Goal: Information Seeking & Learning: Find specific fact

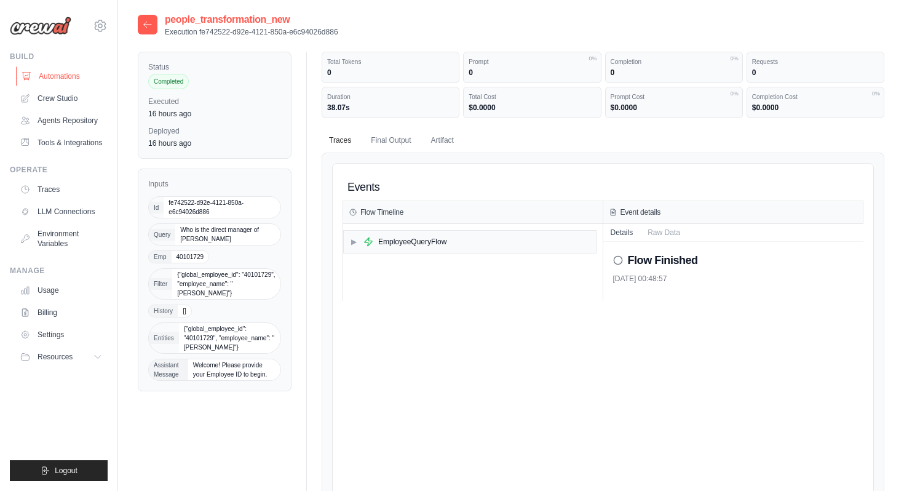
click at [90, 75] on link "Automations" at bounding box center [62, 76] width 93 height 20
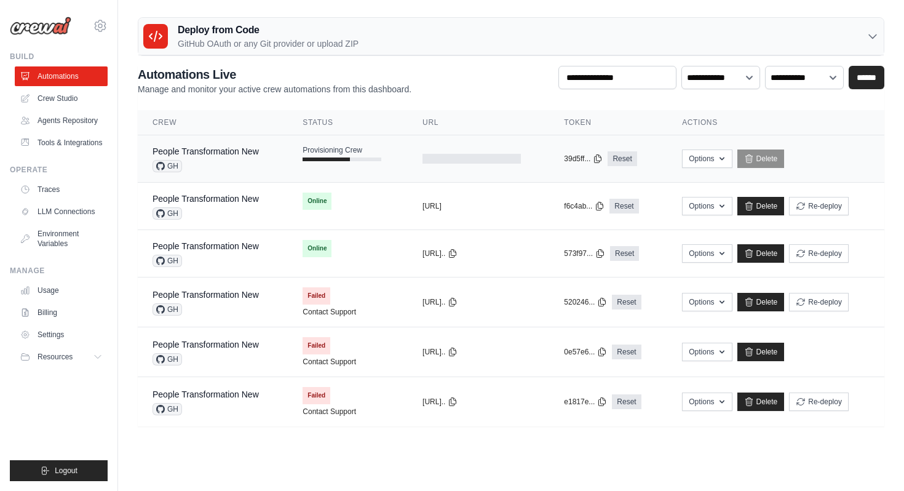
click at [241, 158] on div "People Transformation New GH" at bounding box center [206, 158] width 106 height 27
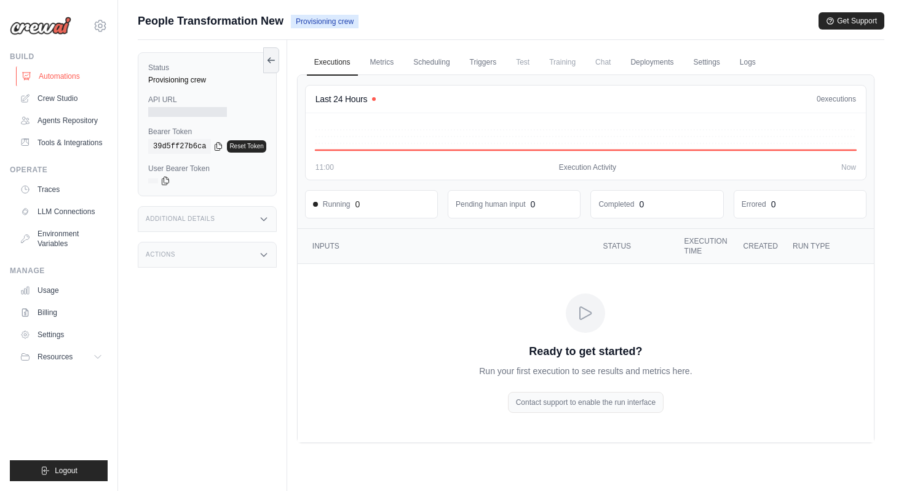
click at [73, 72] on link "Automations" at bounding box center [62, 76] width 93 height 20
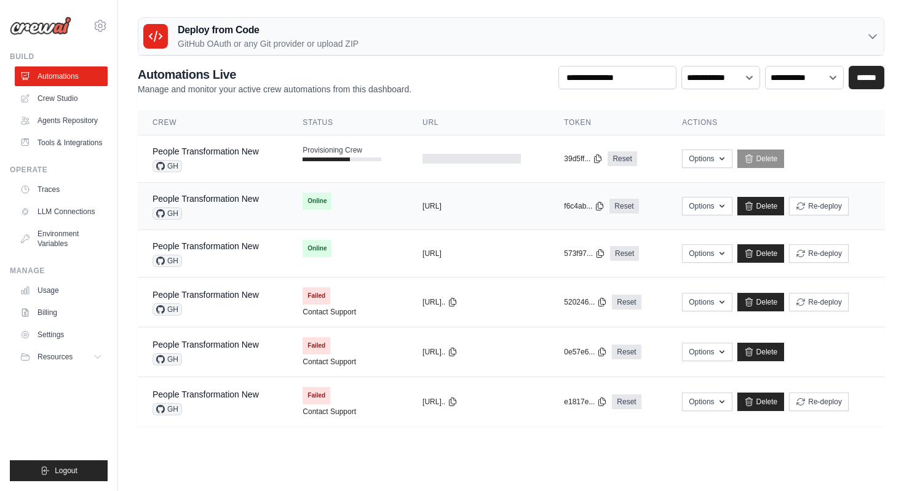
click at [224, 217] on div "GH" at bounding box center [206, 213] width 106 height 12
click at [206, 212] on div "GH" at bounding box center [206, 213] width 106 height 12
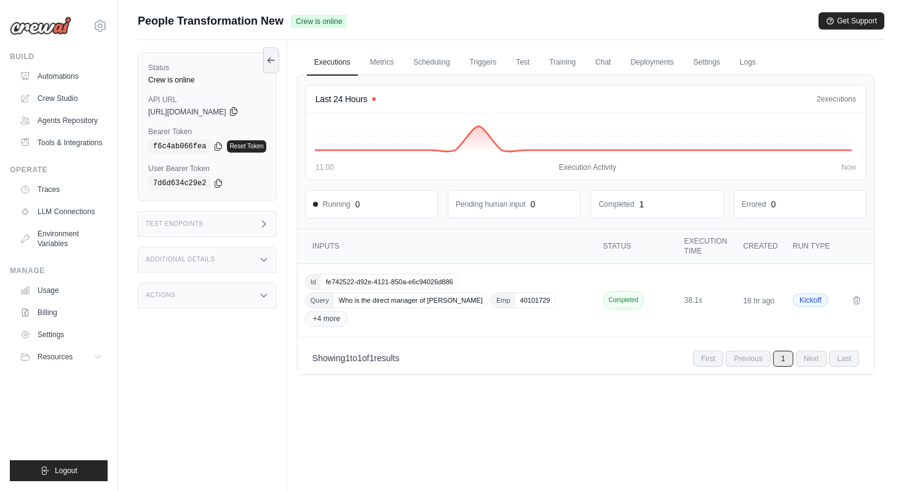
click at [239, 110] on icon at bounding box center [234, 111] width 10 height 10
click at [86, 74] on link "Automations" at bounding box center [62, 76] width 93 height 20
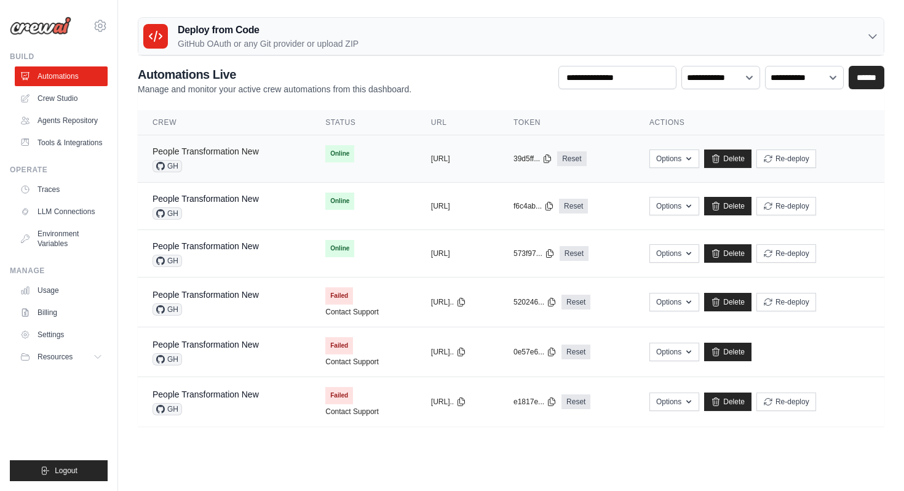
click at [228, 150] on link "People Transformation New" at bounding box center [206, 151] width 106 height 10
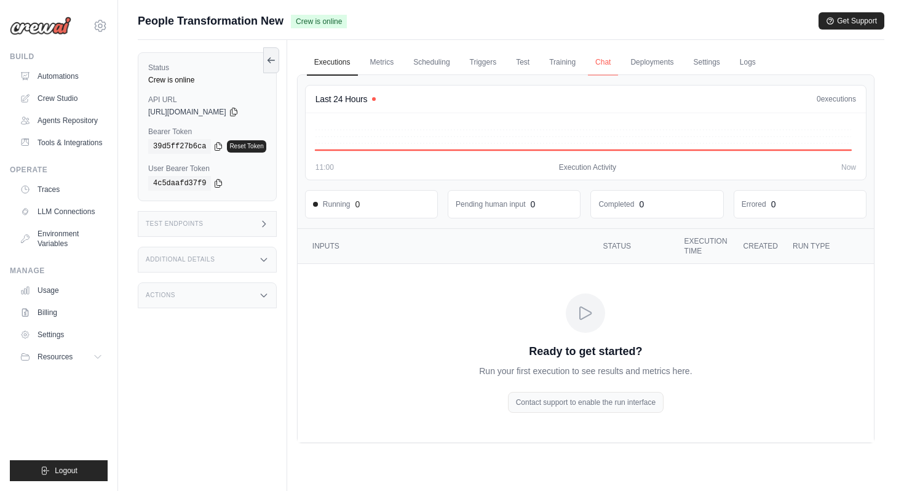
click at [614, 62] on link "Chat" at bounding box center [603, 63] width 30 height 26
click at [56, 79] on link "Automations" at bounding box center [62, 76] width 93 height 20
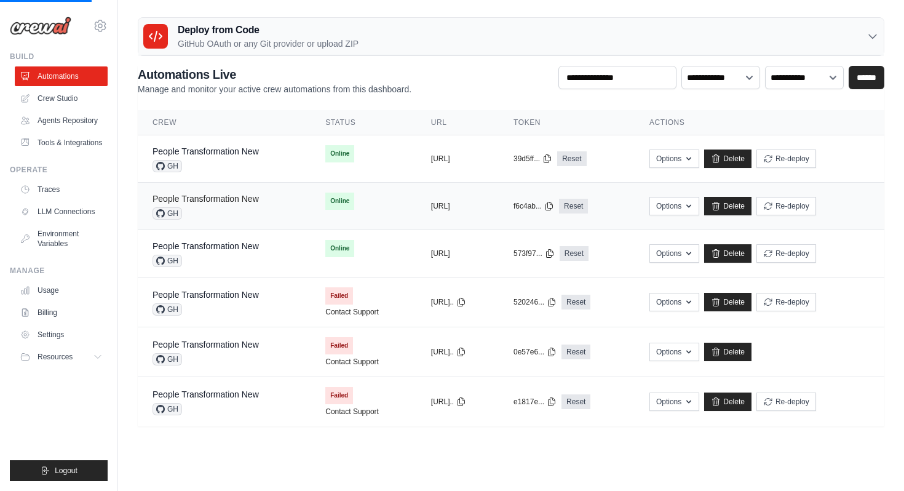
click at [231, 199] on link "People Transformation New" at bounding box center [206, 199] width 106 height 10
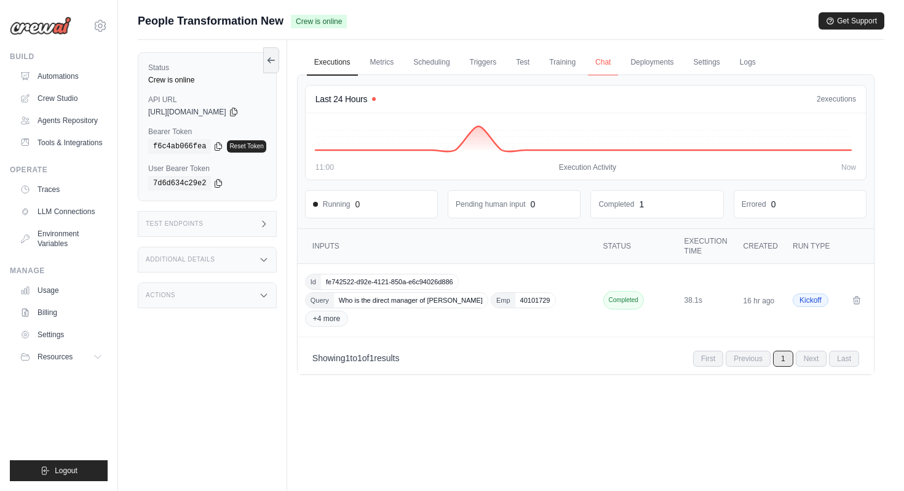
click at [605, 63] on link "Chat" at bounding box center [603, 63] width 30 height 26
click at [78, 82] on link "Automations" at bounding box center [62, 76] width 93 height 20
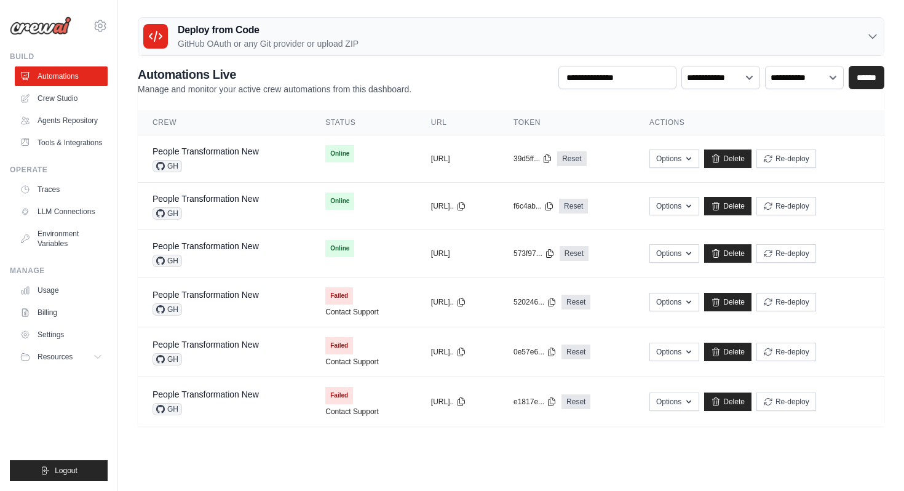
click at [229, 164] on div "GH" at bounding box center [206, 166] width 106 height 12
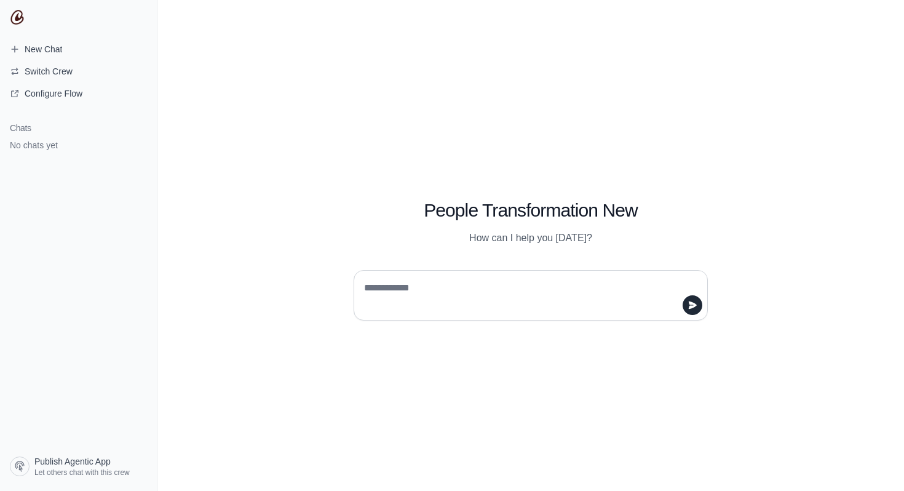
click at [381, 296] on textarea at bounding box center [527, 295] width 331 height 34
type textarea "**"
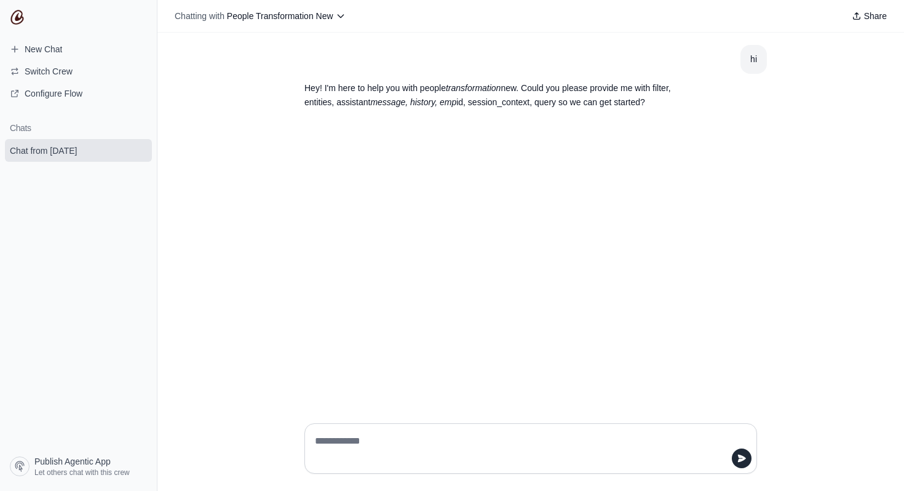
paste textarea "**********"
type textarea "**********"
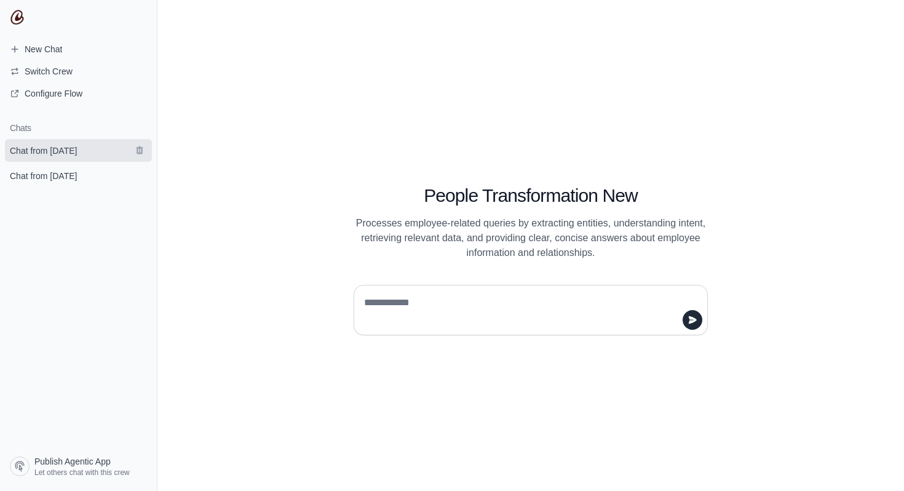
click at [74, 155] on span "Chat from October 13" at bounding box center [43, 151] width 67 height 12
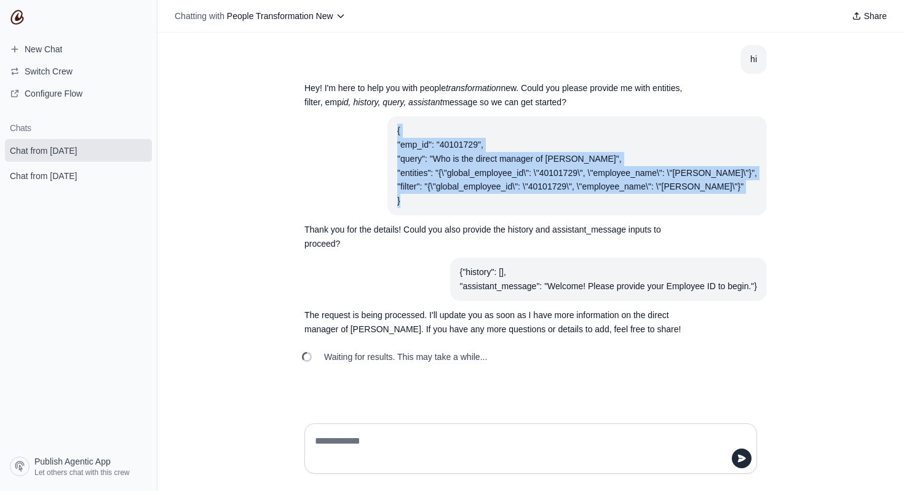
drag, startPoint x: 408, startPoint y: 128, endPoint x: 427, endPoint y: 196, distance: 70.3
click at [427, 196] on div "{ "emp_id": "40101729", "query": "Who is the direct manager of Gaurav Baldota",…" at bounding box center [577, 166] width 360 height 84
copy div "{ "emp_id": "40101729", "query": "Who is the direct manager of Gaurav Baldota",…"
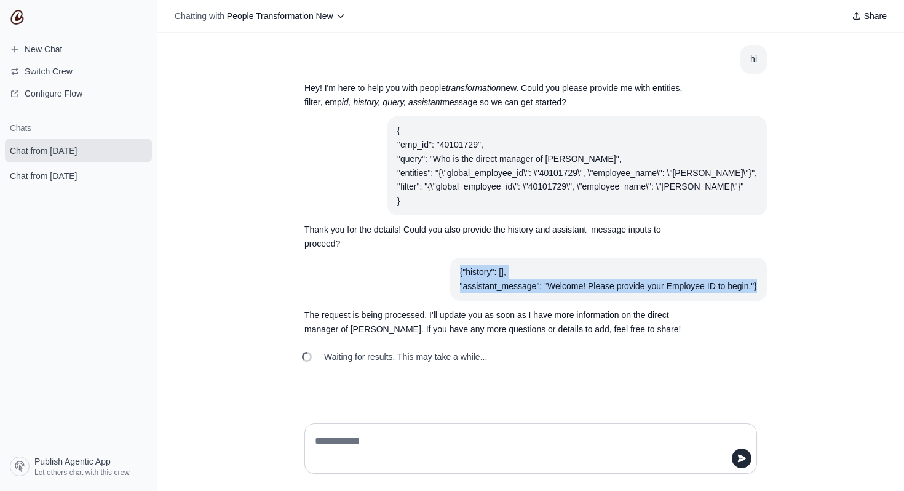
drag, startPoint x: 459, startPoint y: 272, endPoint x: 760, endPoint y: 283, distance: 301.0
click at [760, 283] on section "{"history": [], "assistant_message": "Welcome! Please provide your Employee ID …" at bounding box center [608, 279] width 317 height 43
copy div "{"history": [], "assistant_message": "Welcome! Please provide your Employee ID …"
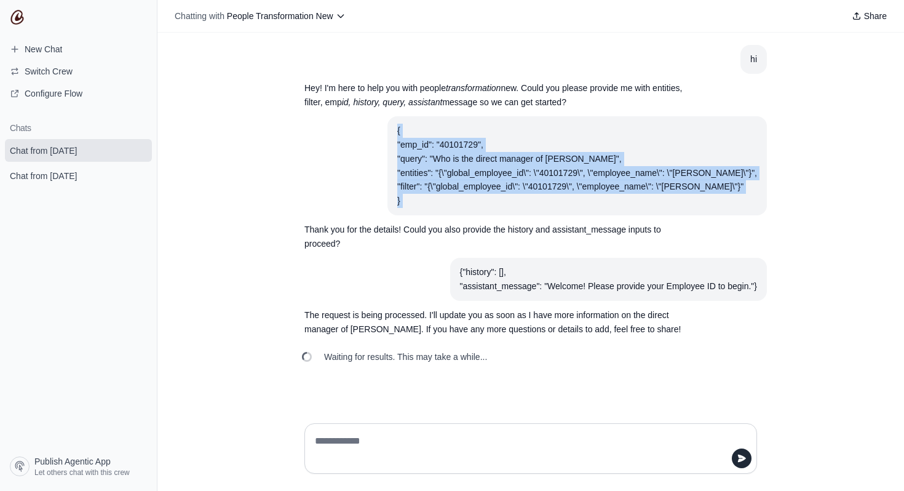
drag, startPoint x: 407, startPoint y: 129, endPoint x: 440, endPoint y: 213, distance: 90.9
click at [440, 215] on section "{ "emp_id": "40101729", "query": "Who is the direct manager of Gaurav Baldota",…" at bounding box center [578, 165] width 380 height 99
copy div "{ "emp_id": "40101729", "query": "Who is the direct manager of Gaurav Baldota",…"
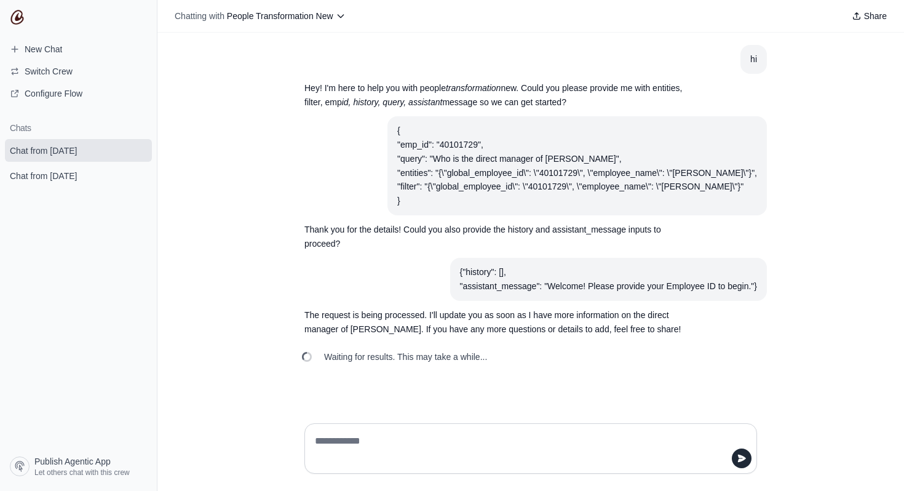
click at [389, 180] on article "{ "emp_id": "40101729", "query": "Who is the direct manager of Gaurav Baldota",…" at bounding box center [531, 165] width 472 height 99
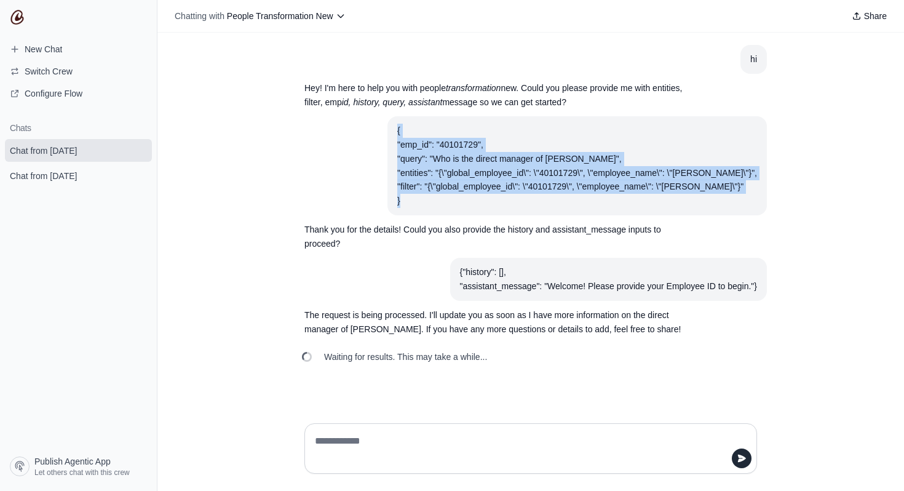
drag, startPoint x: 409, startPoint y: 131, endPoint x: 430, endPoint y: 193, distance: 65.6
click at [431, 194] on div "{ "emp_id": "40101729", "query": "Who is the direct manager of Gaurav Baldota",…" at bounding box center [577, 166] width 360 height 84
copy div "{ "emp_id": "40101729", "query": "Who is the direct manager of Gaurav Baldota",…"
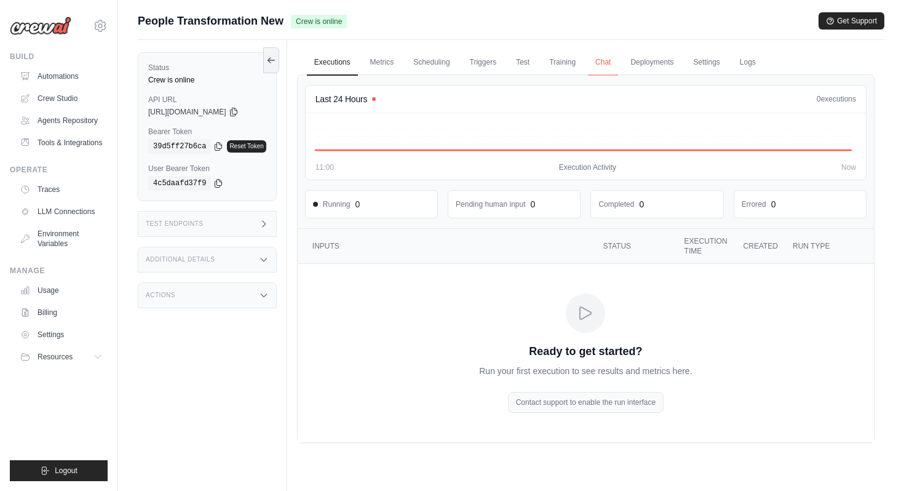
click at [612, 62] on link "Chat" at bounding box center [603, 63] width 30 height 26
click at [386, 62] on link "Metrics" at bounding box center [382, 63] width 39 height 26
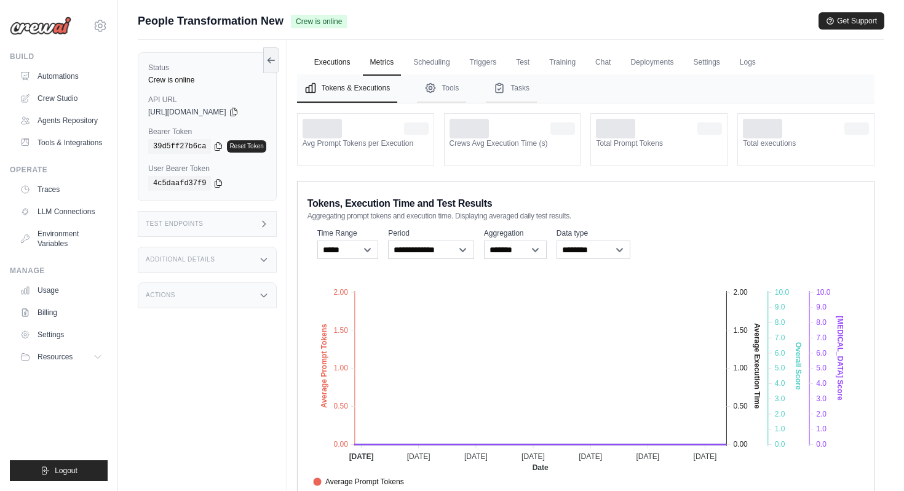
click at [349, 65] on link "Executions" at bounding box center [332, 63] width 51 height 26
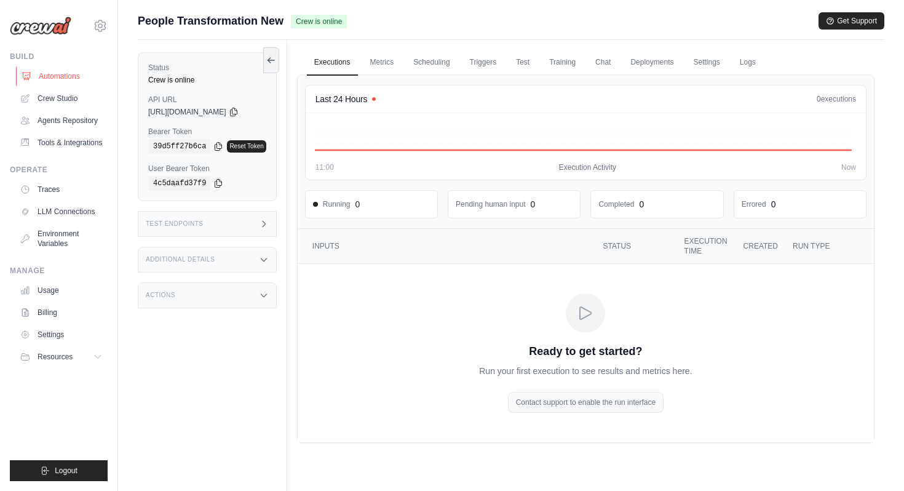
click at [94, 79] on link "Automations" at bounding box center [62, 76] width 93 height 20
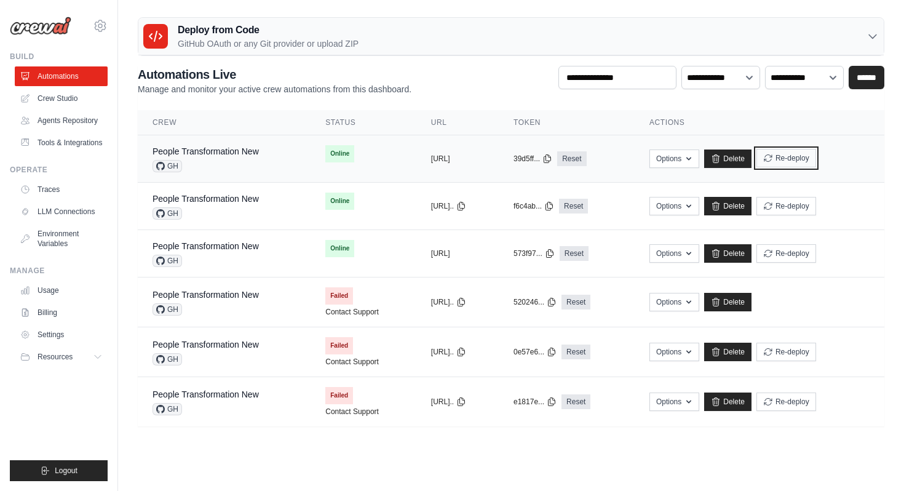
click at [816, 158] on button "Re-deploy" at bounding box center [787, 158] width 60 height 18
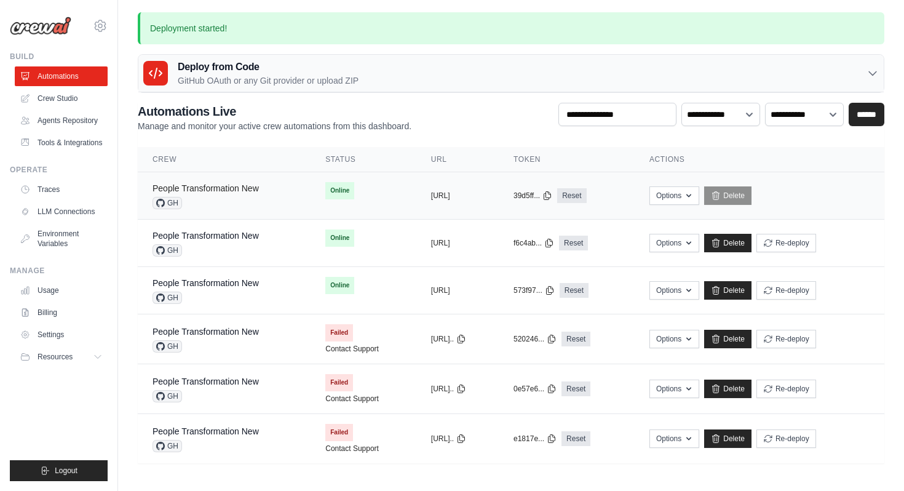
click at [233, 189] on link "People Transformation New" at bounding box center [206, 188] width 106 height 10
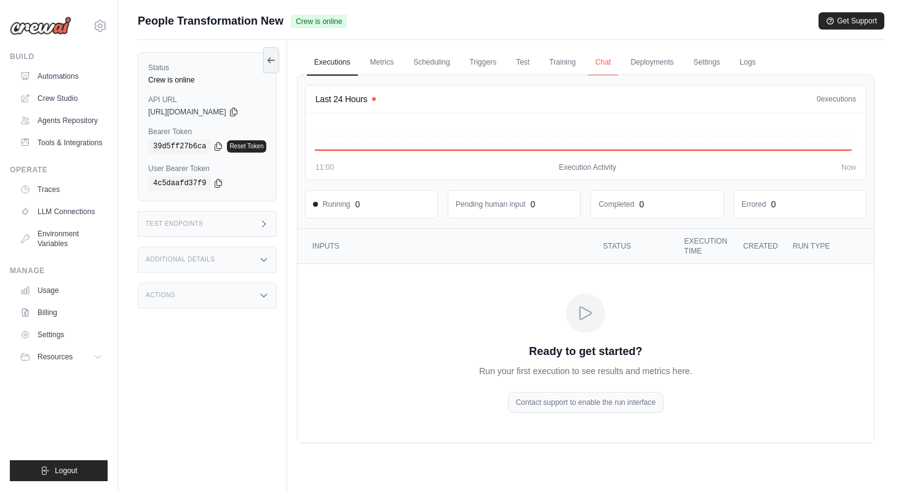
click at [611, 63] on link "Chat" at bounding box center [603, 63] width 30 height 26
click at [390, 68] on link "Metrics" at bounding box center [382, 63] width 39 height 26
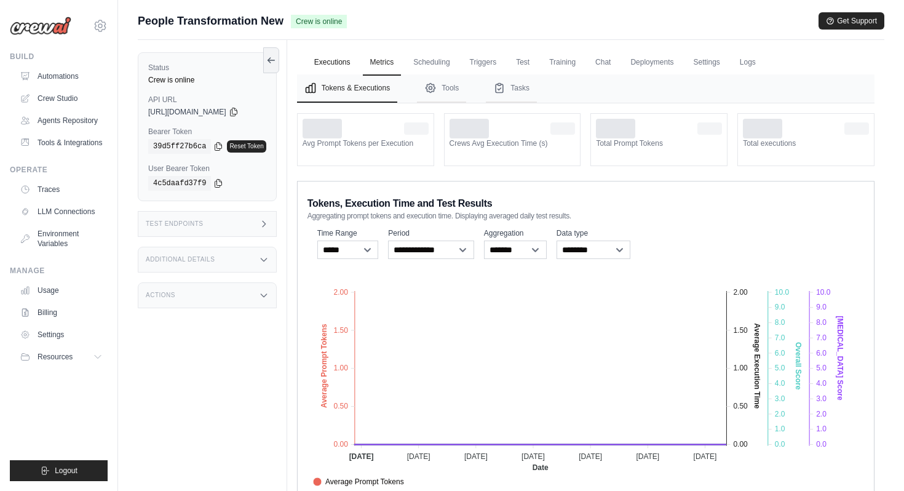
click at [347, 63] on link "Executions" at bounding box center [332, 63] width 51 height 26
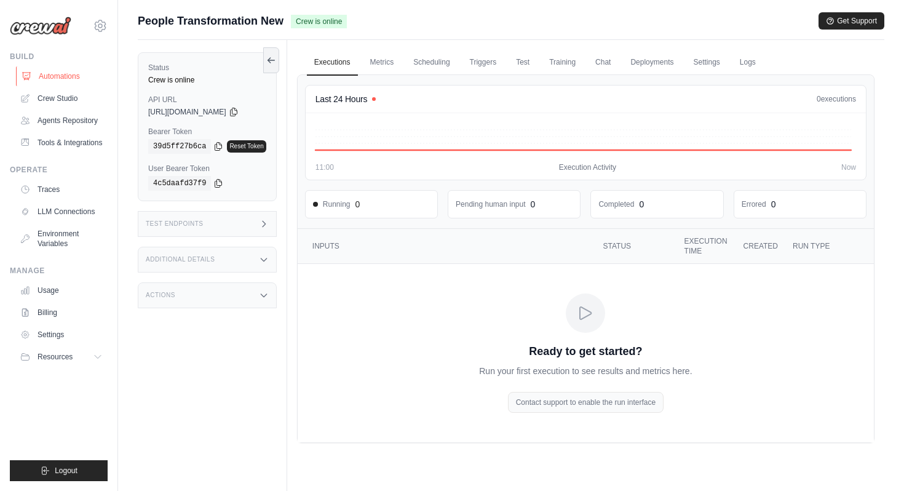
click at [66, 77] on link "Automations" at bounding box center [62, 76] width 93 height 20
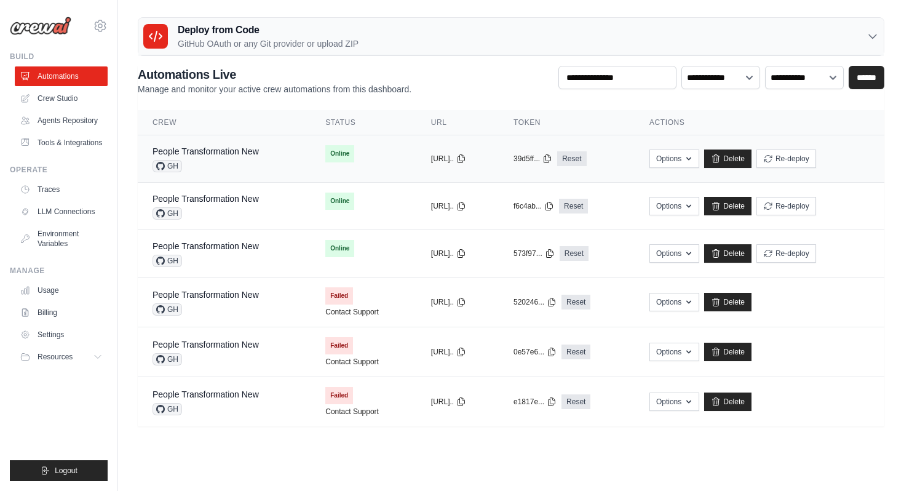
click at [229, 175] on td "People Transformation New GH" at bounding box center [224, 158] width 173 height 47
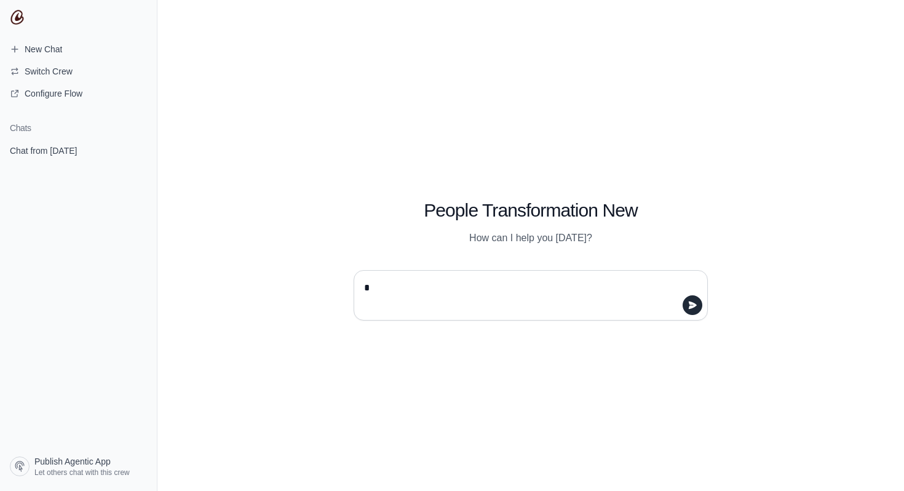
type textarea "**"
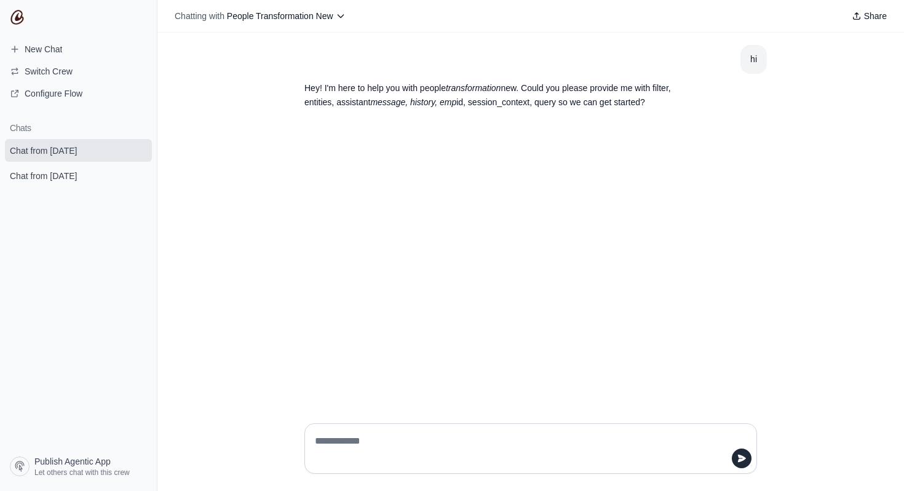
click at [515, 437] on textarea at bounding box center [526, 448] width 429 height 34
type textarea "**********"
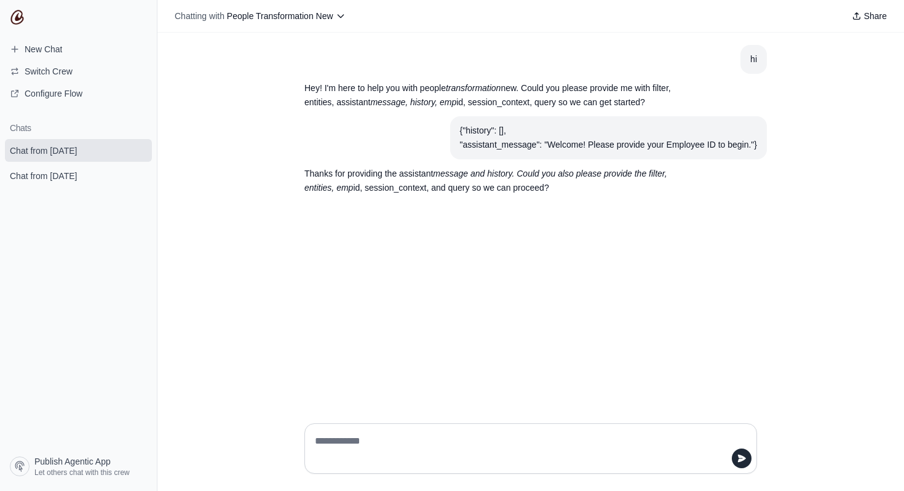
paste textarea "**********"
type textarea "**********"
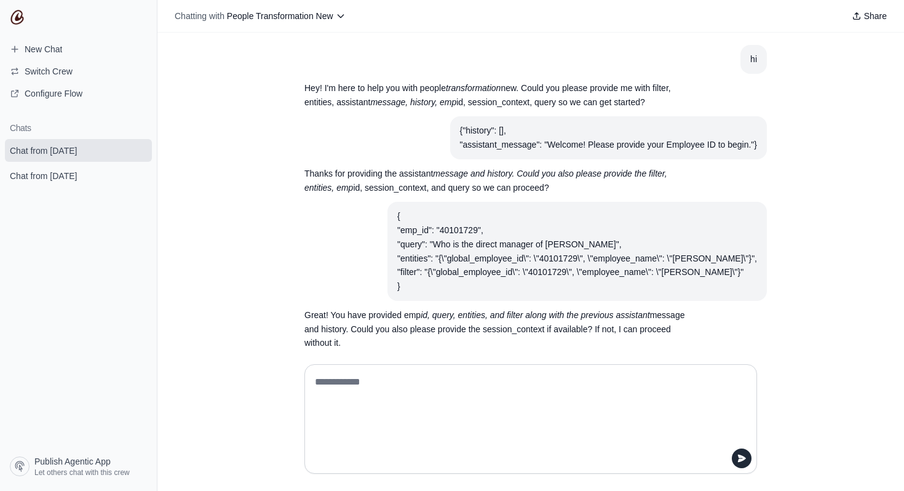
scroll to position [15, 0]
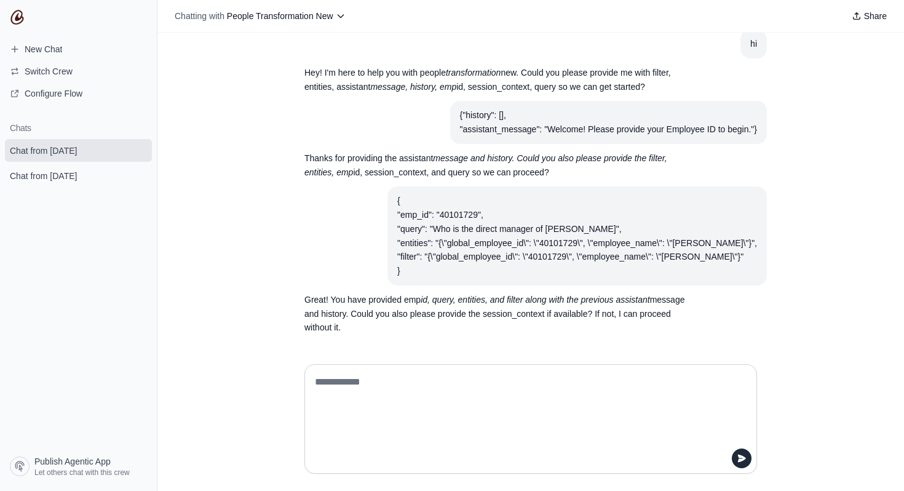
click at [422, 399] on textarea at bounding box center [526, 418] width 429 height 93
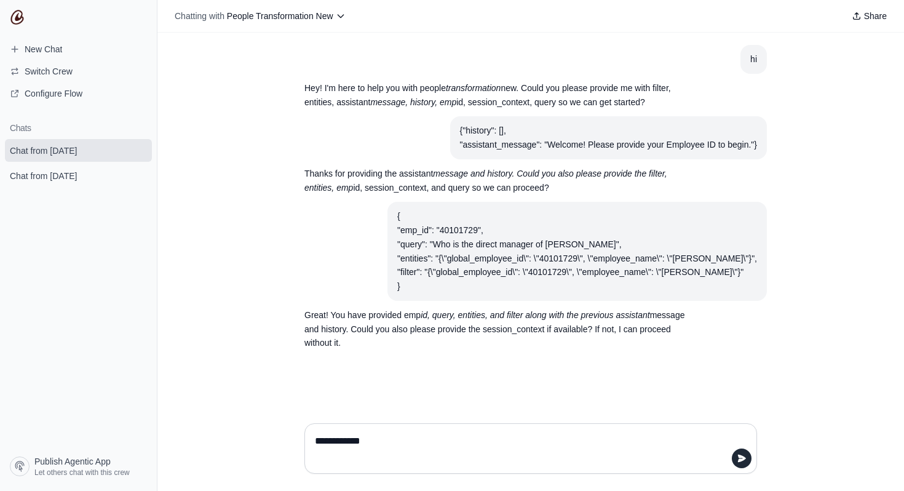
type textarea "**********"
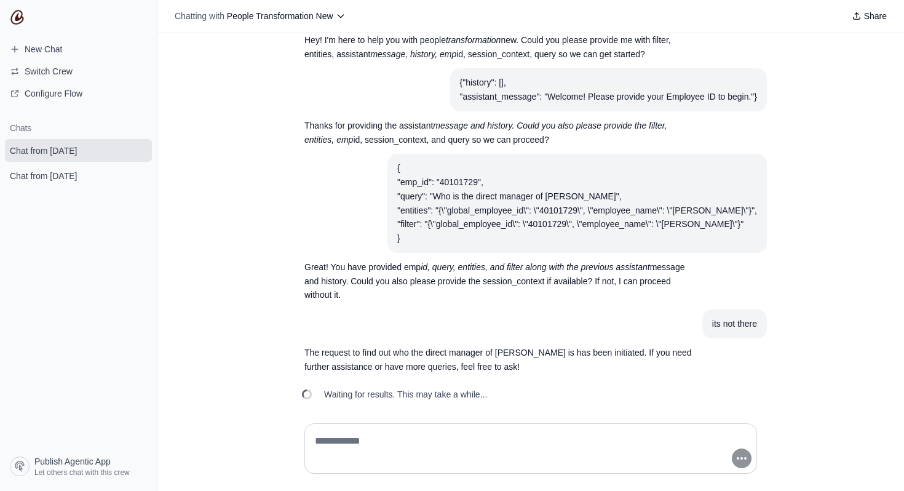
scroll to position [55, 0]
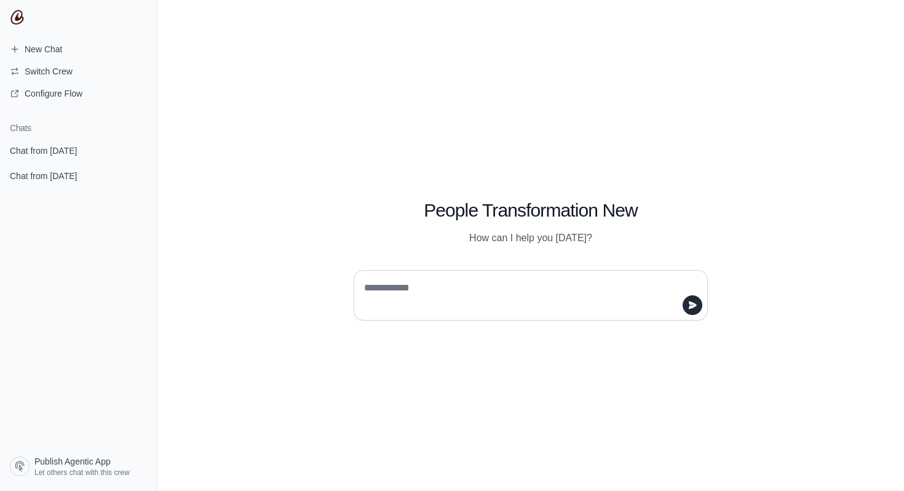
click at [481, 279] on textarea at bounding box center [527, 295] width 331 height 34
type textarea "**"
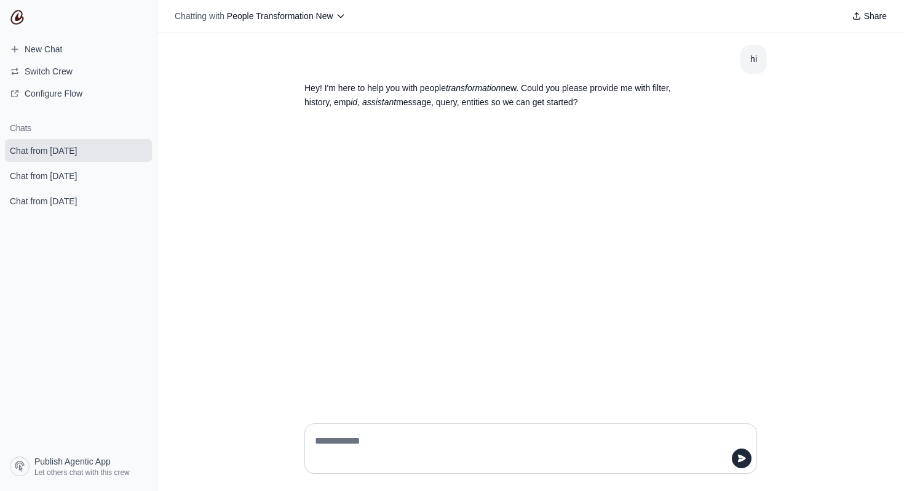
click at [348, 435] on textarea at bounding box center [526, 448] width 429 height 34
paste textarea "**********"
type textarea "**********"
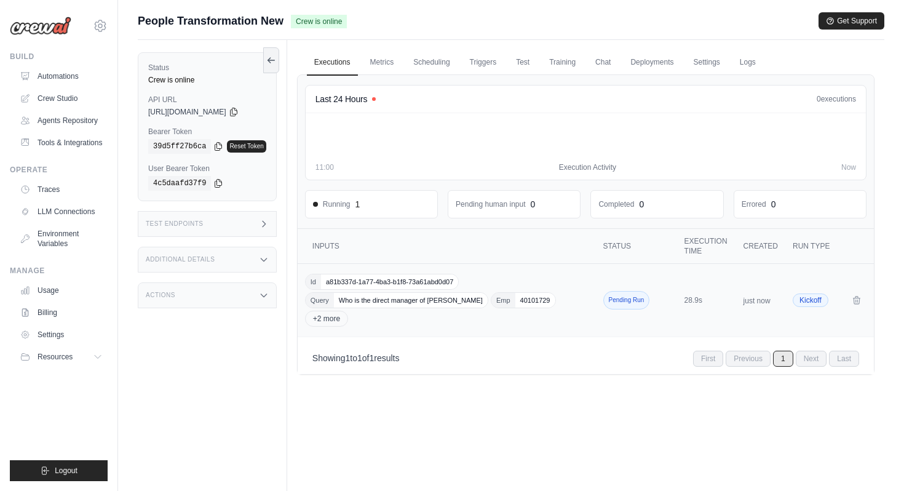
click at [396, 327] on td "Id a81b337d-1a77-4ba3-b1f8-73a61abd0d07 Query Who is the direct manager of Gaur…" at bounding box center [448, 300] width 301 height 73
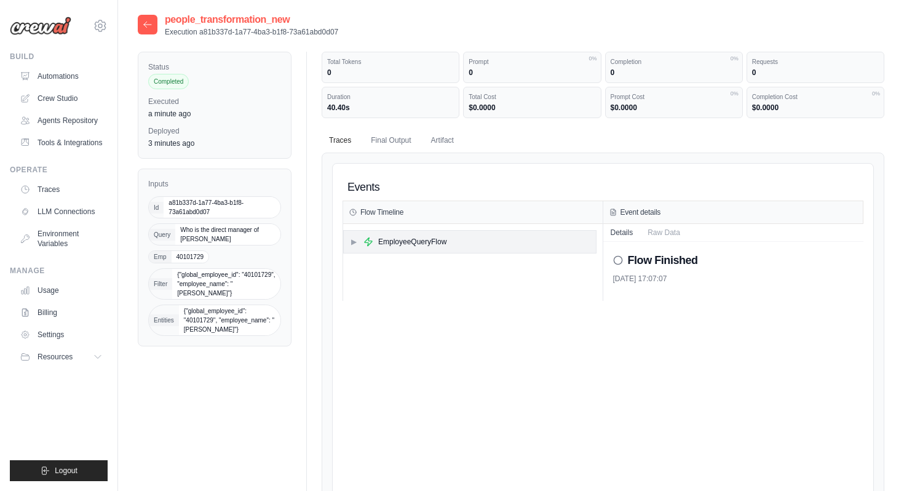
click at [437, 244] on div "EmployeeQueryFlow" at bounding box center [412, 242] width 68 height 10
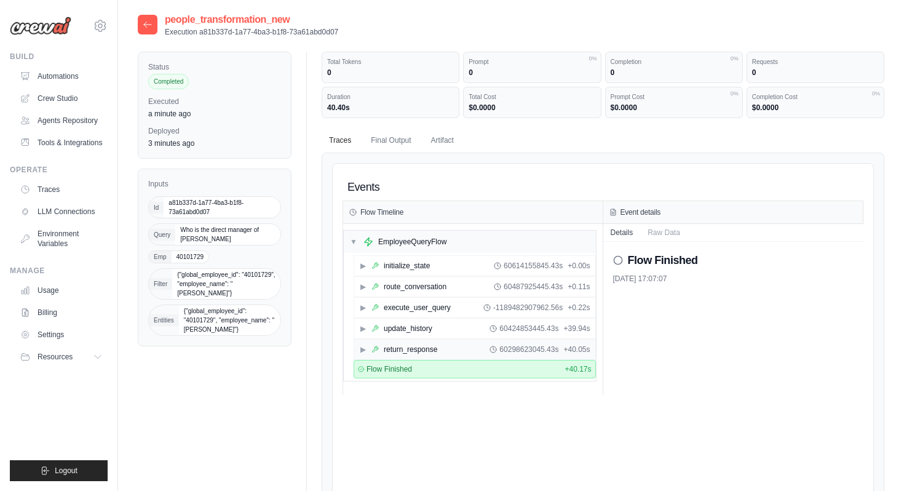
click at [464, 354] on div "▶ return_response 60298623045.43s + 40.05s" at bounding box center [474, 350] width 241 height 20
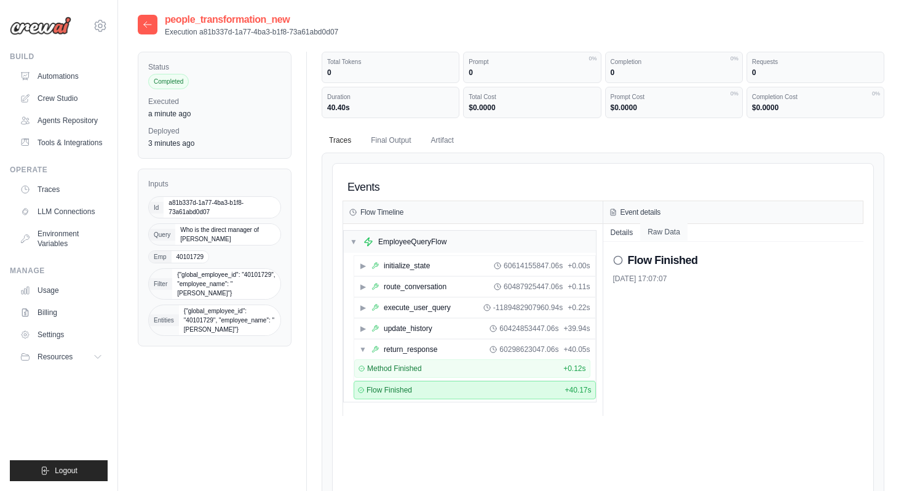
click at [649, 230] on button "Raw Data" at bounding box center [663, 231] width 47 height 17
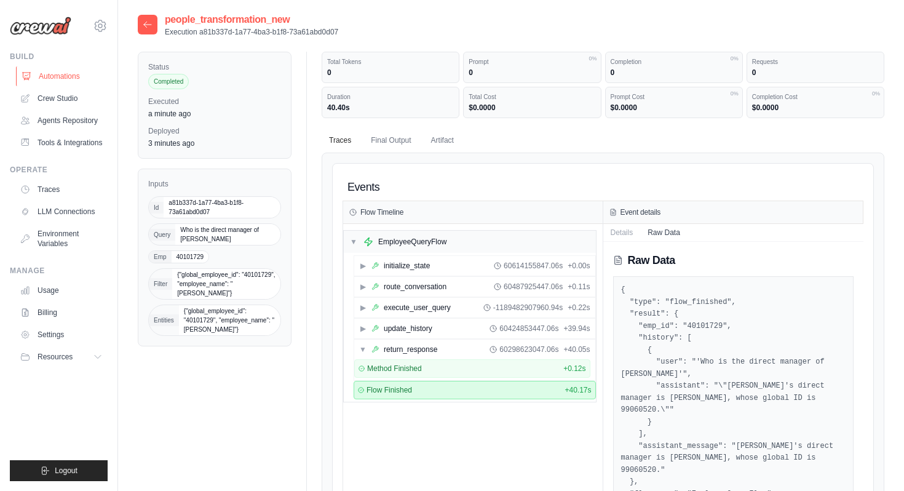
click at [65, 79] on link "Automations" at bounding box center [62, 76] width 93 height 20
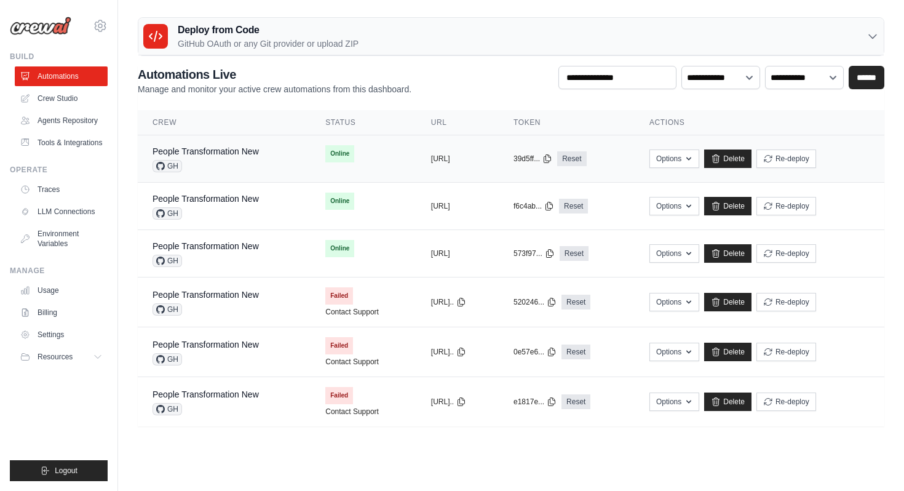
click at [238, 161] on div "GH" at bounding box center [206, 166] width 106 height 12
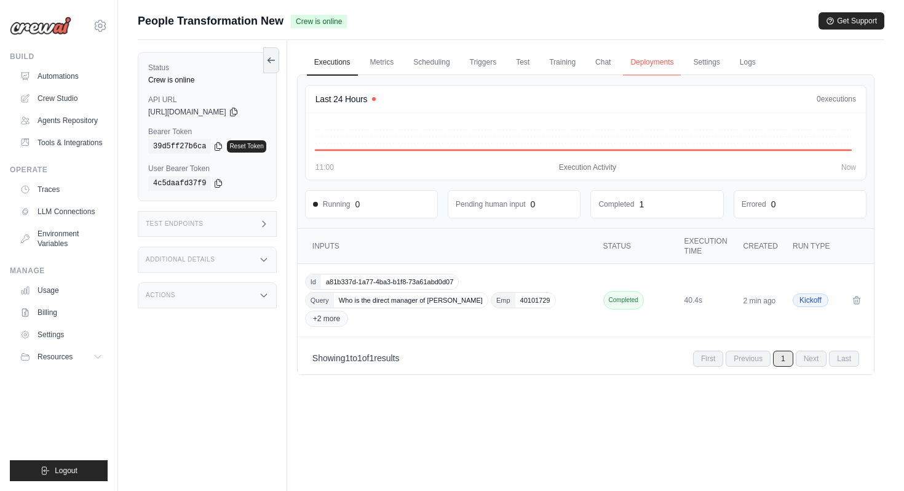
click at [651, 63] on link "Deployments" at bounding box center [652, 63] width 58 height 26
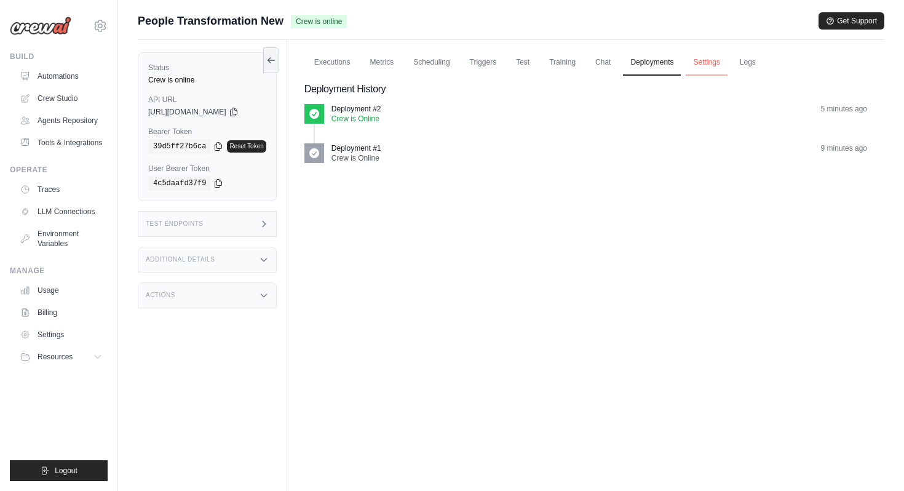
click at [715, 59] on link "Settings" at bounding box center [706, 63] width 41 height 26
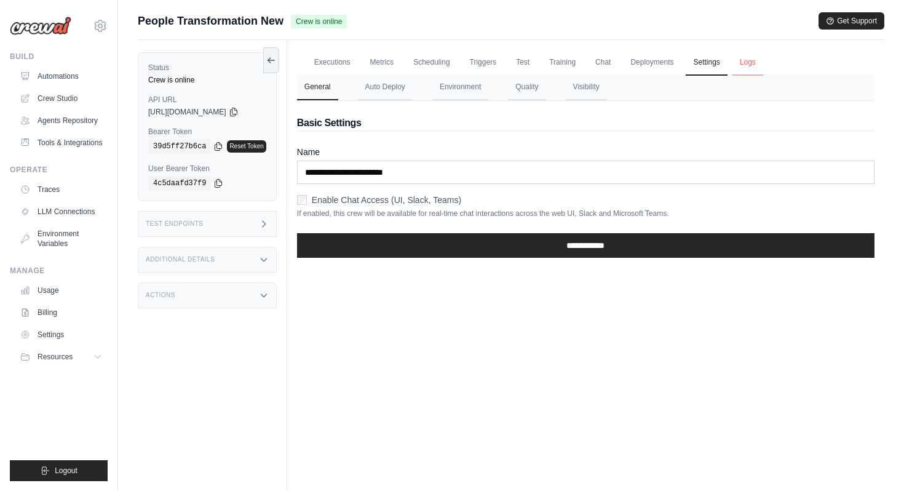
click at [744, 65] on link "Logs" at bounding box center [748, 63] width 31 height 26
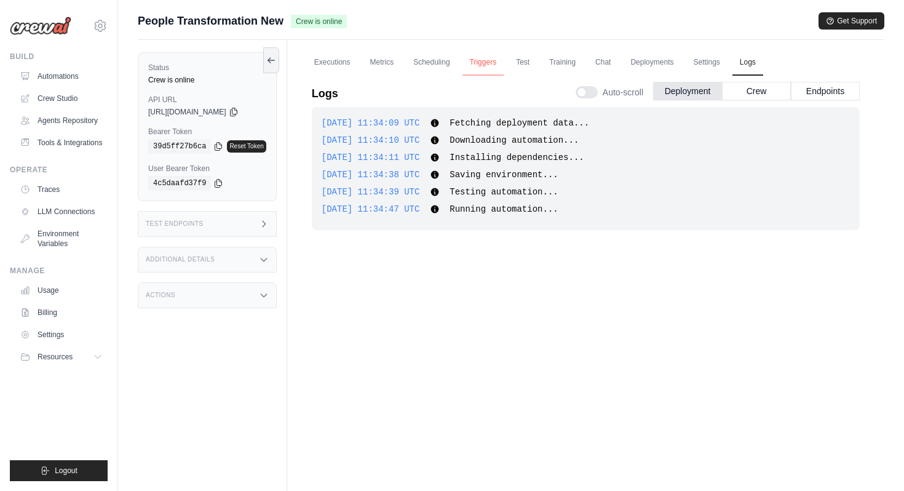
click at [491, 68] on link "Triggers" at bounding box center [484, 63] width 42 height 26
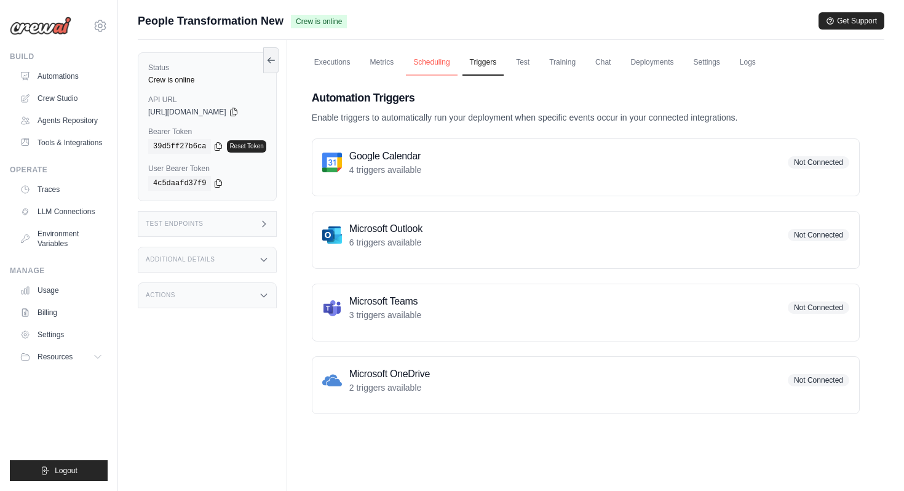
click at [445, 65] on link "Scheduling" at bounding box center [431, 63] width 51 height 26
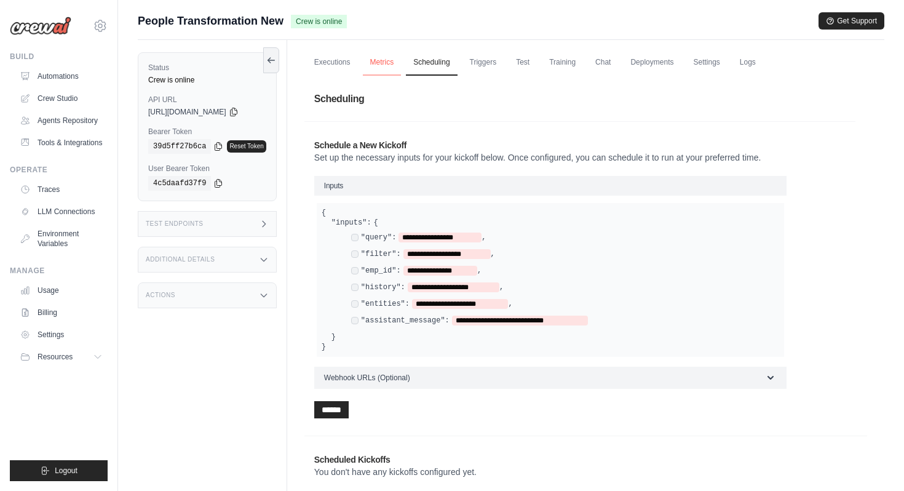
click at [380, 65] on link "Metrics" at bounding box center [382, 63] width 39 height 26
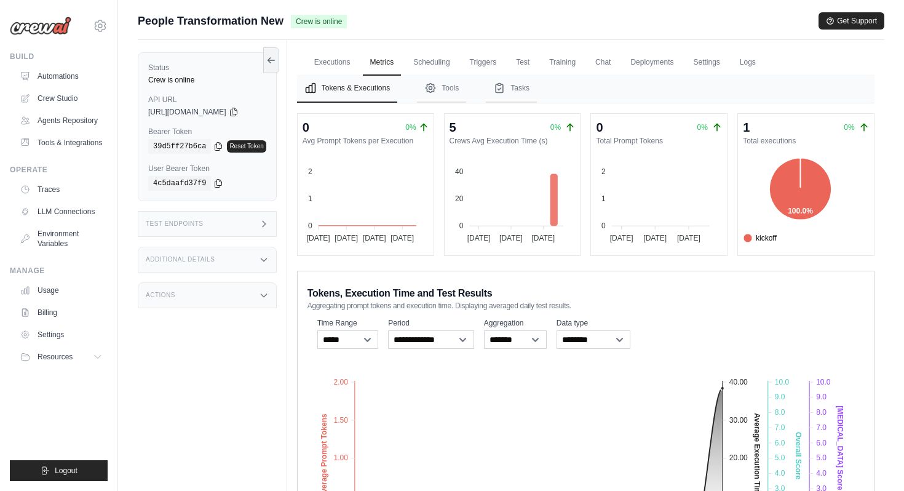
click at [249, 231] on div "Test Endpoints" at bounding box center [207, 224] width 139 height 26
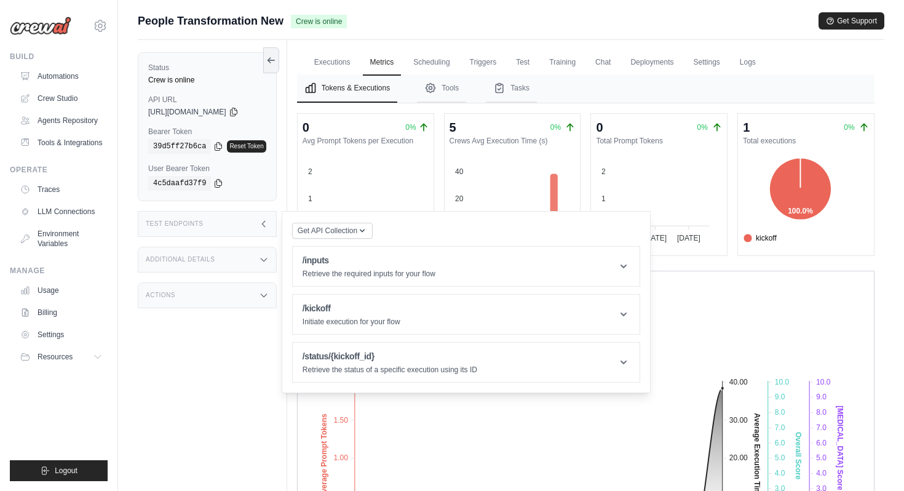
click at [253, 256] on div "Additional Details" at bounding box center [207, 260] width 139 height 26
click at [241, 381] on div "Actions" at bounding box center [207, 368] width 139 height 26
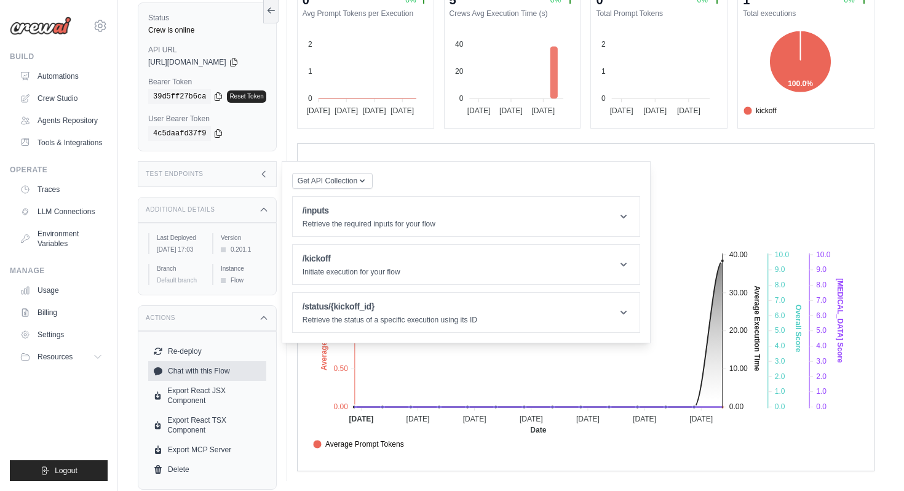
scroll to position [130, 0]
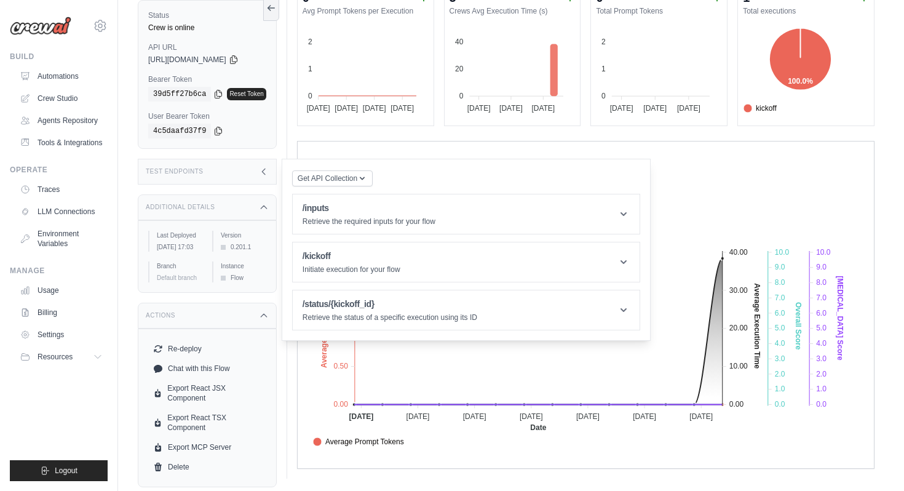
click at [314, 445] on div "Average Prompt Tokens Average Execution Time Score Hallucination Score Crew Ver…" at bounding box center [584, 469] width 552 height 70
click at [297, 132] on div "Executions Metrics Scheduling Triggers Test Training Chat Deployments Settings …" at bounding box center [585, 194] width 597 height 568
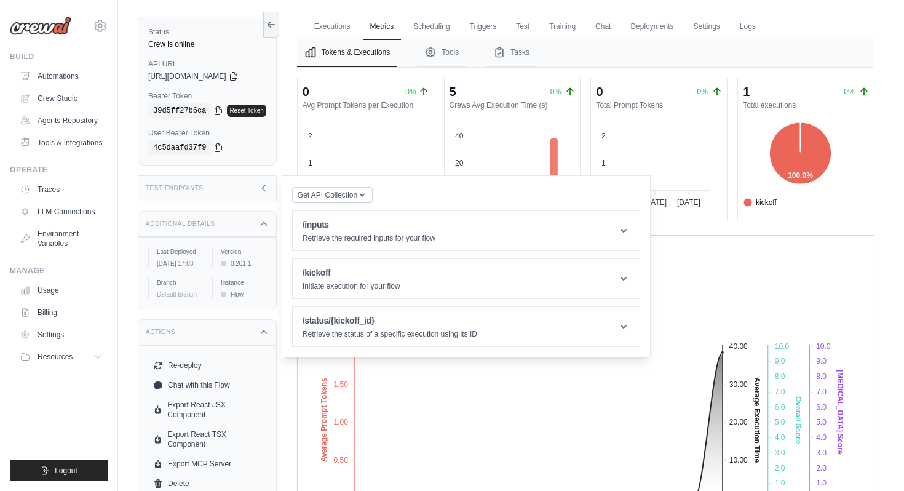
scroll to position [9, 0]
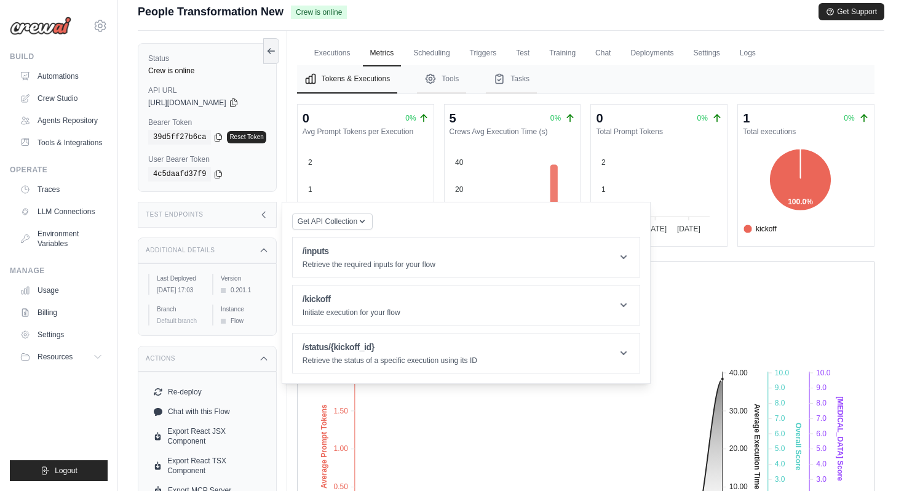
click at [814, 65] on nav "Tokens & Executions Tools Tasks" at bounding box center [586, 79] width 578 height 28
click at [239, 103] on icon at bounding box center [234, 102] width 10 height 10
click at [326, 46] on link "Executions" at bounding box center [332, 54] width 51 height 26
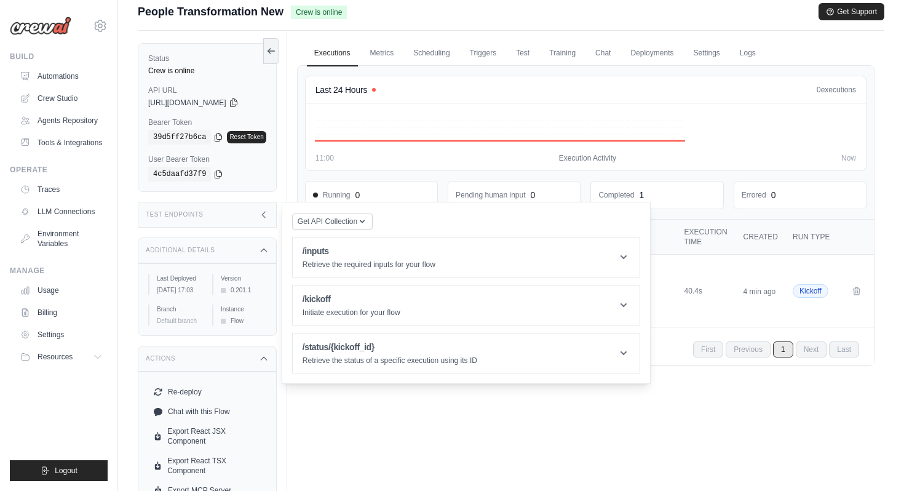
click at [615, 442] on div "Executions Metrics Scheduling Triggers Test Training Chat Deployments Settings …" at bounding box center [585, 276] width 597 height 491
click at [269, 217] on icon at bounding box center [264, 215] width 10 height 10
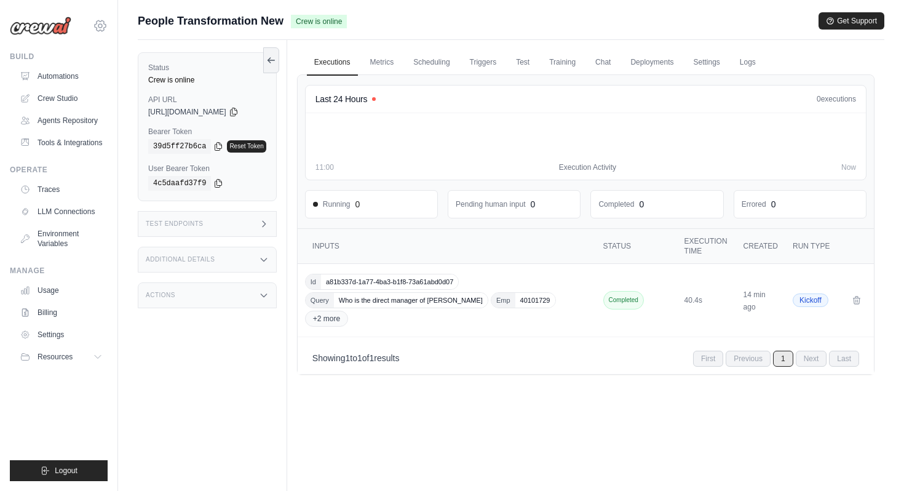
click at [100, 26] on icon at bounding box center [100, 25] width 15 height 15
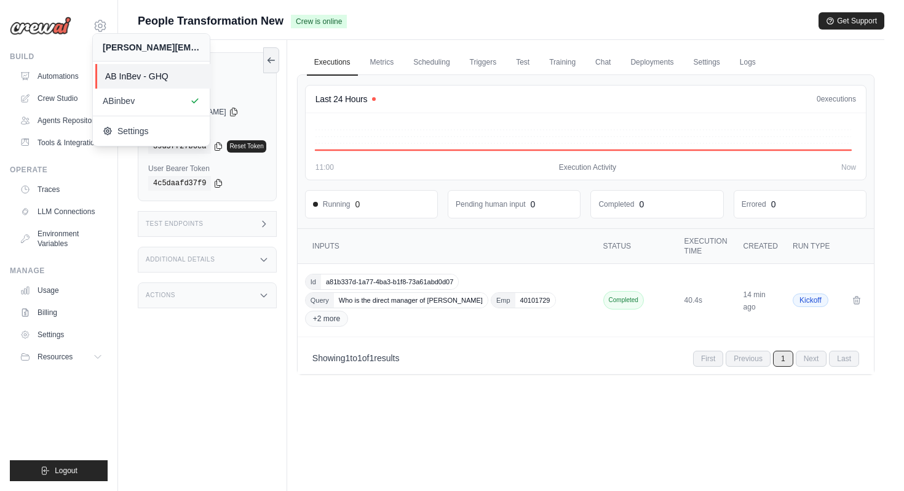
click at [121, 81] on span "AB InBev - GHQ" at bounding box center [153, 76] width 97 height 12
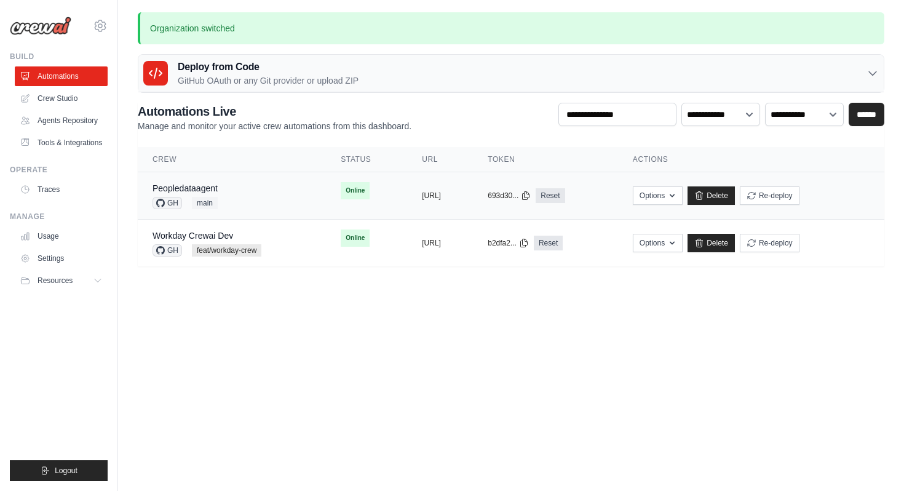
click at [254, 193] on div "Peopledataagent GH main" at bounding box center [232, 195] width 159 height 27
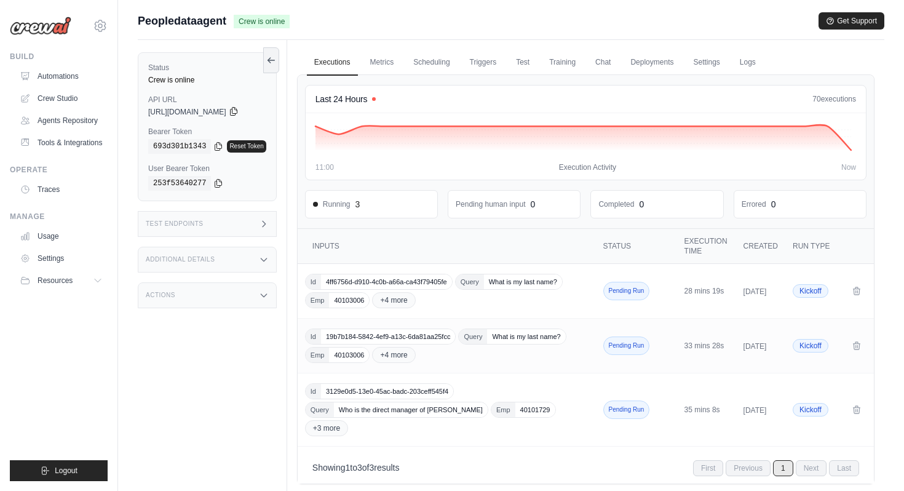
click at [239, 111] on icon at bounding box center [234, 111] width 10 height 10
click at [84, 256] on link "Settings" at bounding box center [62, 259] width 93 height 20
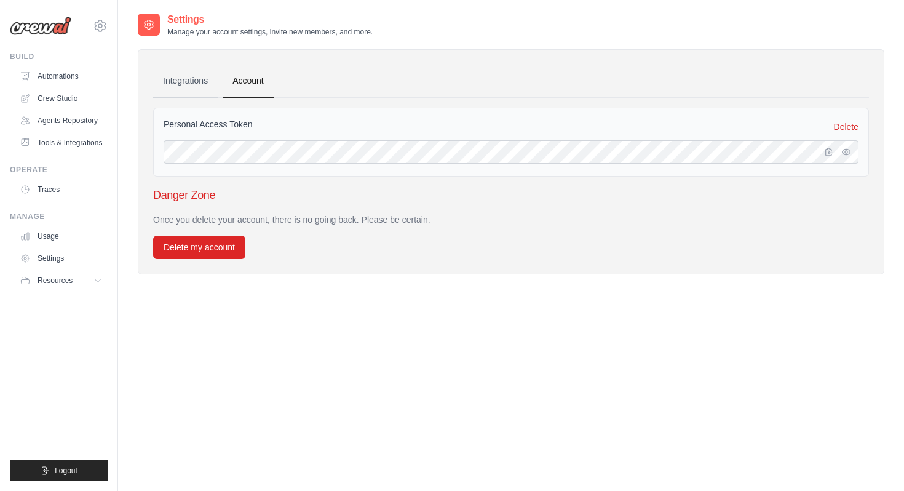
click at [169, 81] on link "Integrations" at bounding box center [185, 81] width 65 height 33
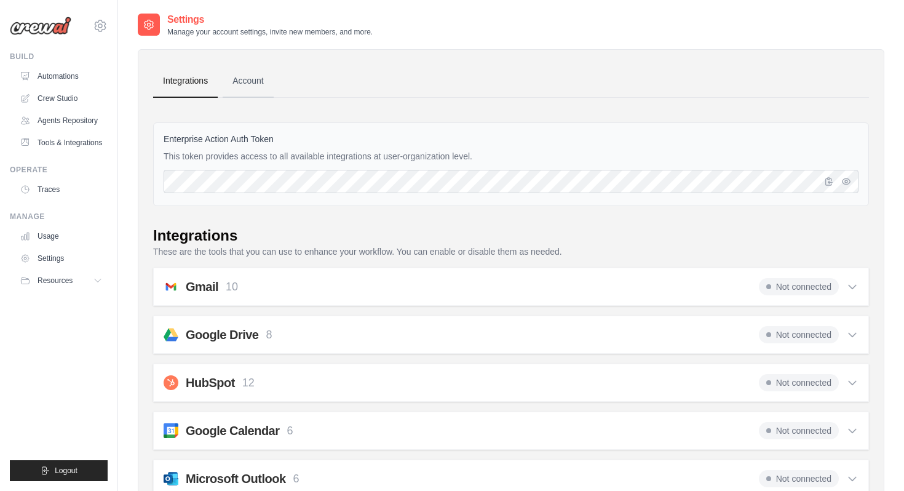
click at [258, 83] on link "Account" at bounding box center [248, 81] width 51 height 33
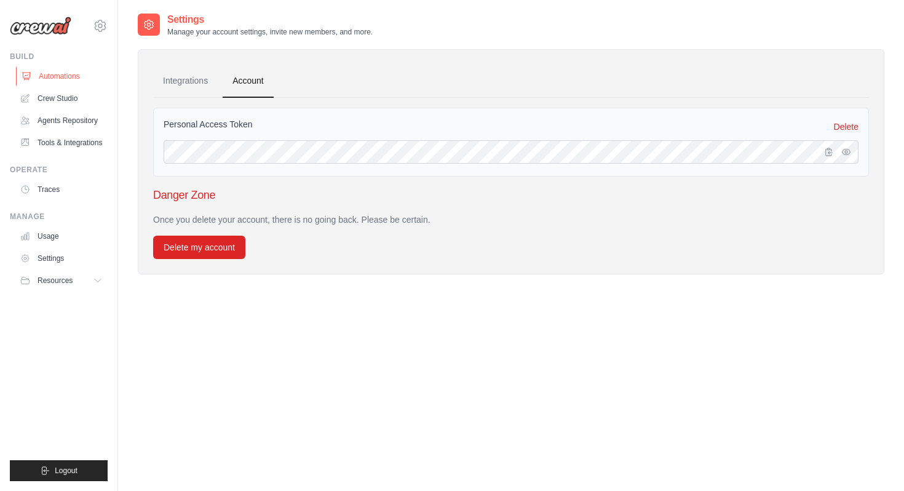
click at [73, 76] on link "Automations" at bounding box center [62, 76] width 93 height 20
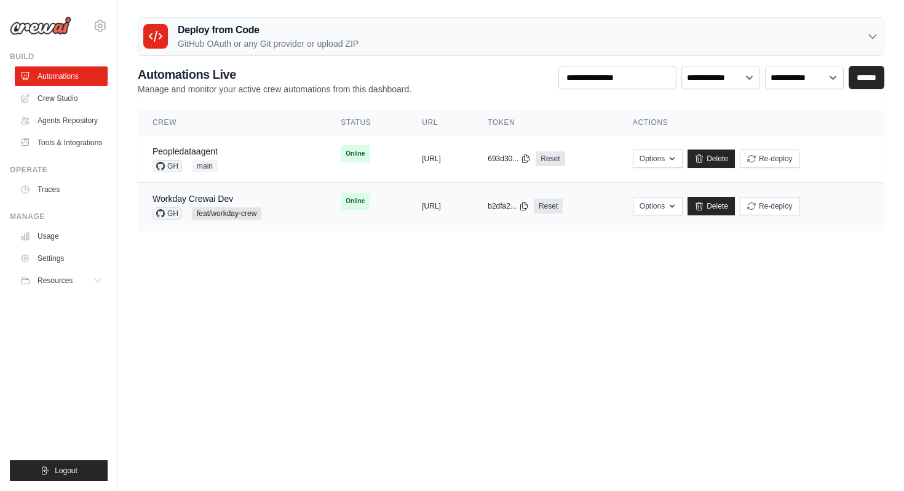
click at [258, 198] on div "Workday Crewai Dev" at bounding box center [207, 199] width 109 height 12
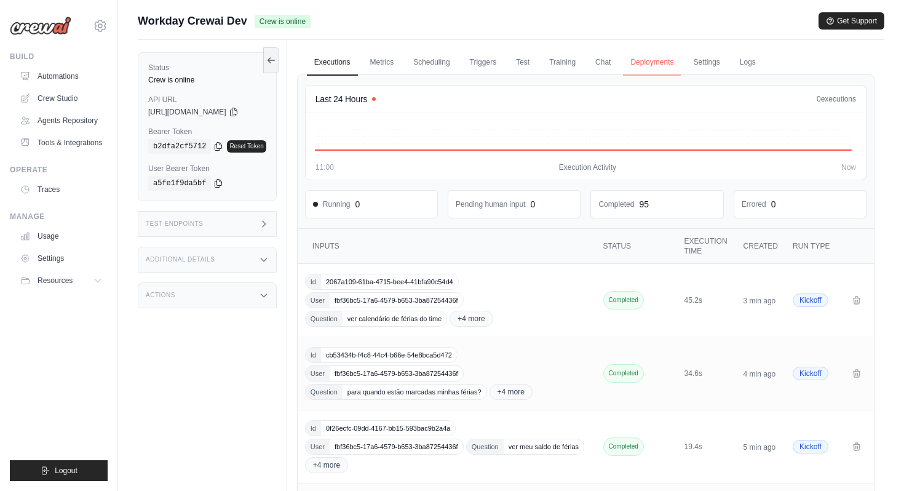
click at [656, 65] on link "Deployments" at bounding box center [652, 63] width 58 height 26
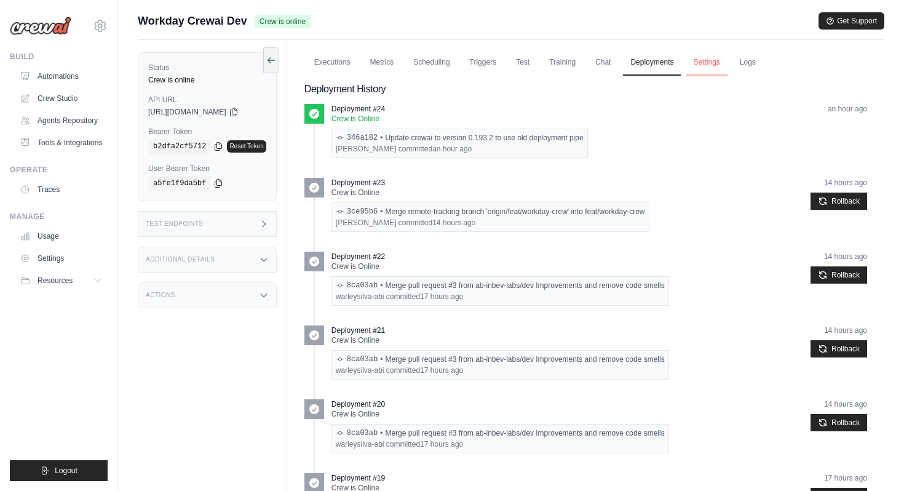
click at [709, 67] on link "Settings" at bounding box center [706, 63] width 41 height 26
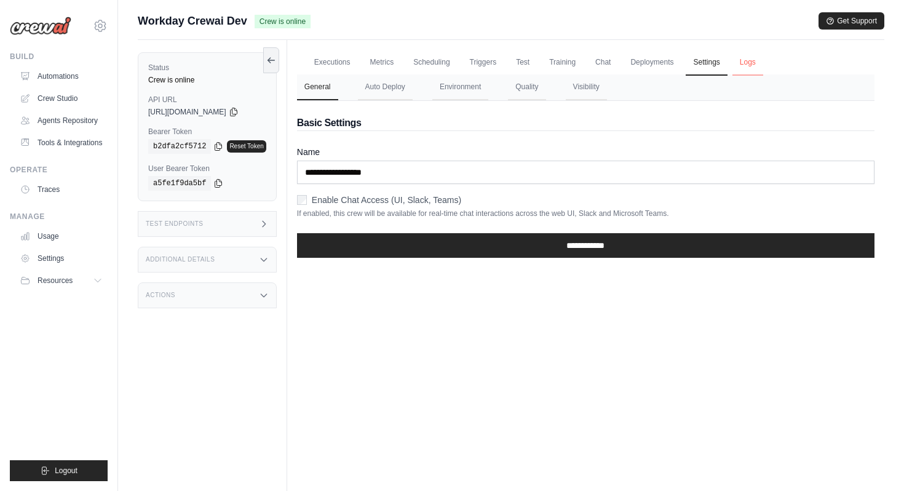
click at [752, 61] on link "Logs" at bounding box center [748, 63] width 31 height 26
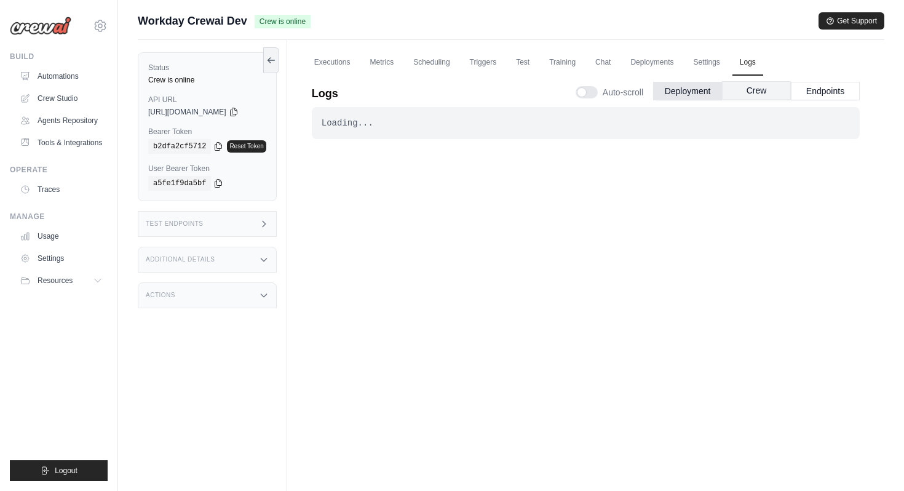
click at [750, 90] on button "Crew" at bounding box center [756, 90] width 69 height 18
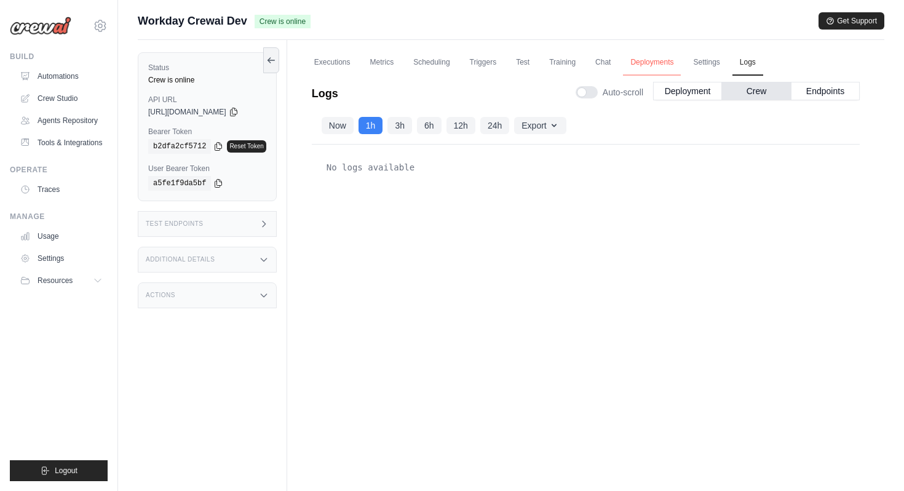
click at [659, 58] on link "Deployments" at bounding box center [652, 63] width 58 height 26
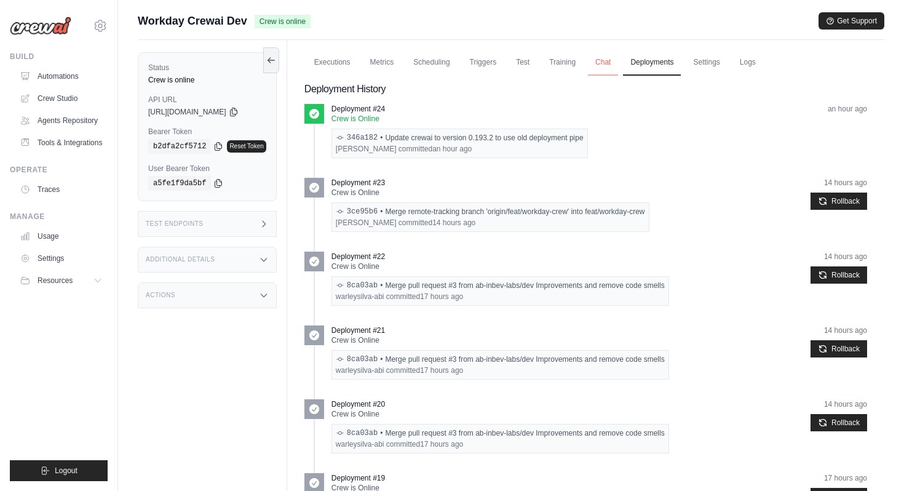
click at [598, 62] on link "Chat" at bounding box center [603, 63] width 30 height 26
click at [573, 61] on link "Training" at bounding box center [562, 63] width 41 height 26
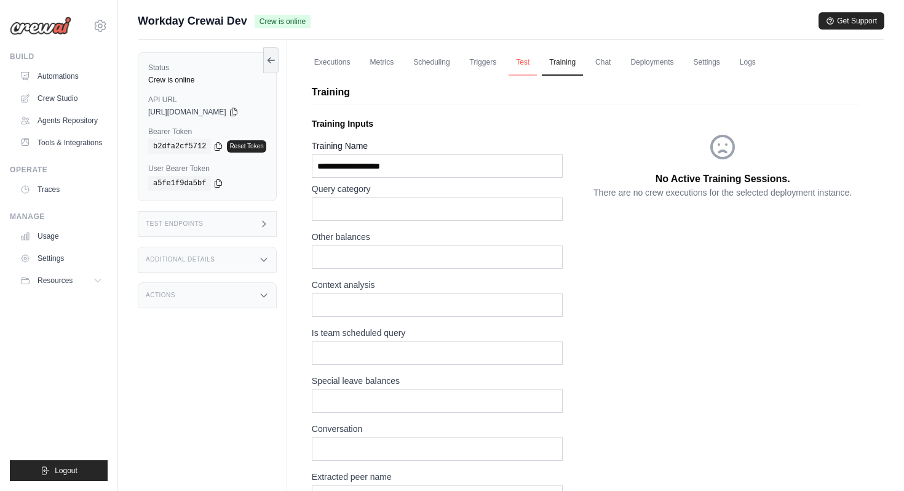
click at [520, 63] on link "Test" at bounding box center [523, 63] width 28 height 26
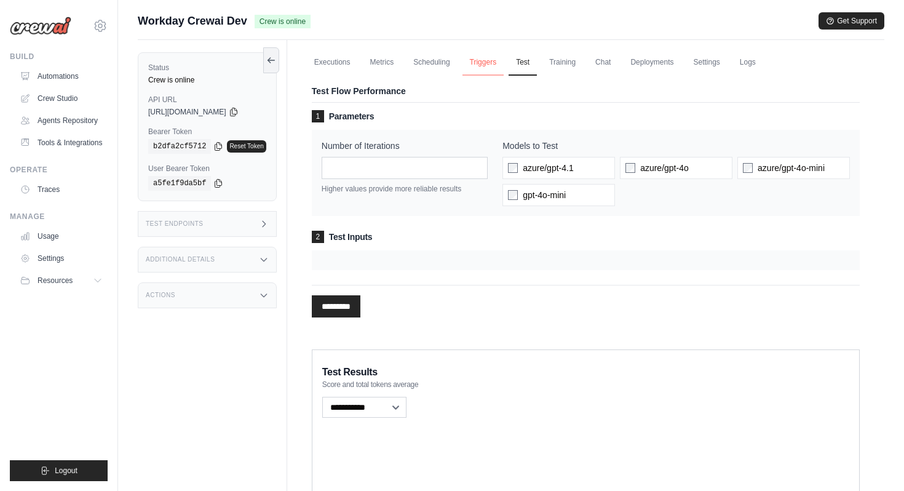
click at [479, 61] on link "Triggers" at bounding box center [484, 63] width 42 height 26
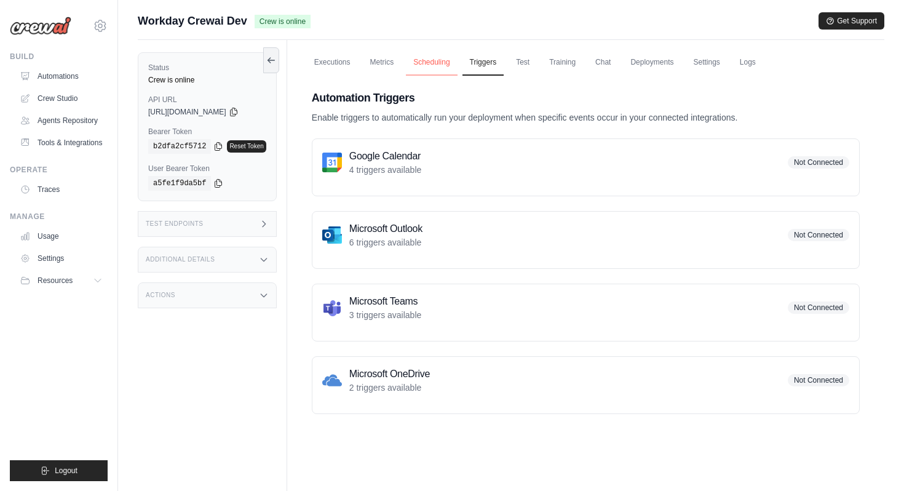
click at [447, 65] on link "Scheduling" at bounding box center [431, 63] width 51 height 26
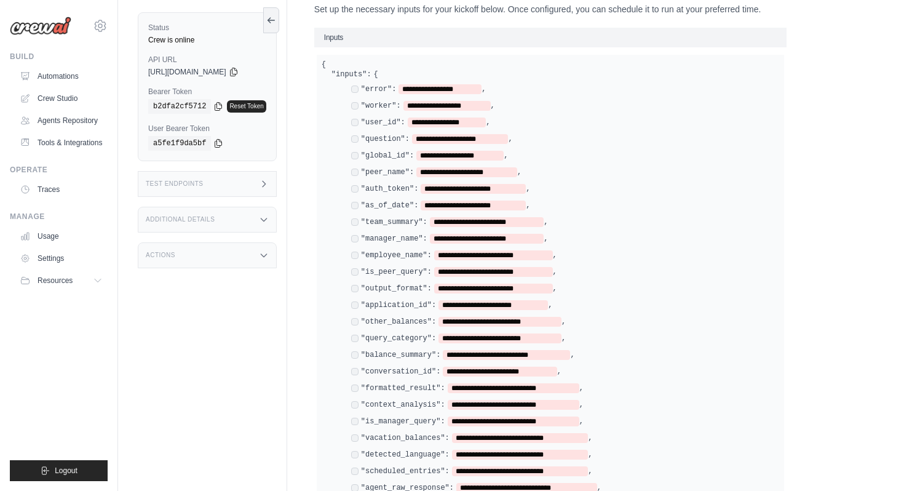
scroll to position [1, 0]
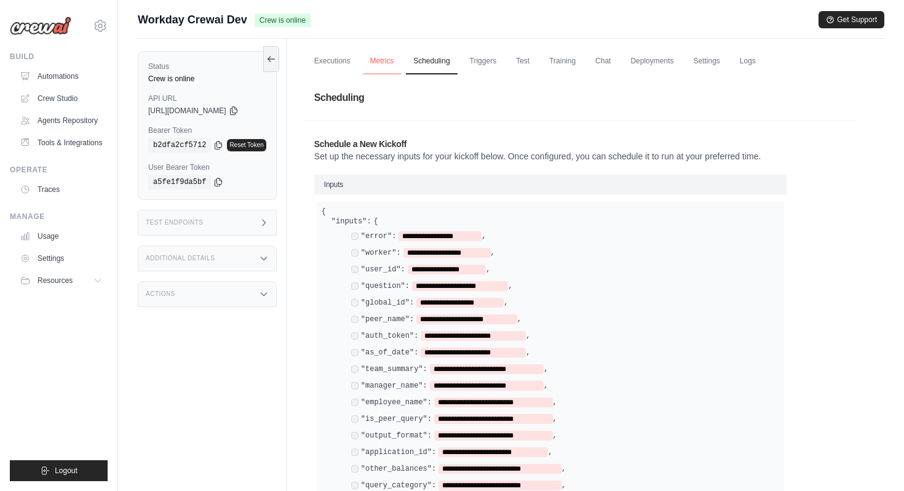
click at [382, 63] on link "Metrics" at bounding box center [382, 62] width 39 height 26
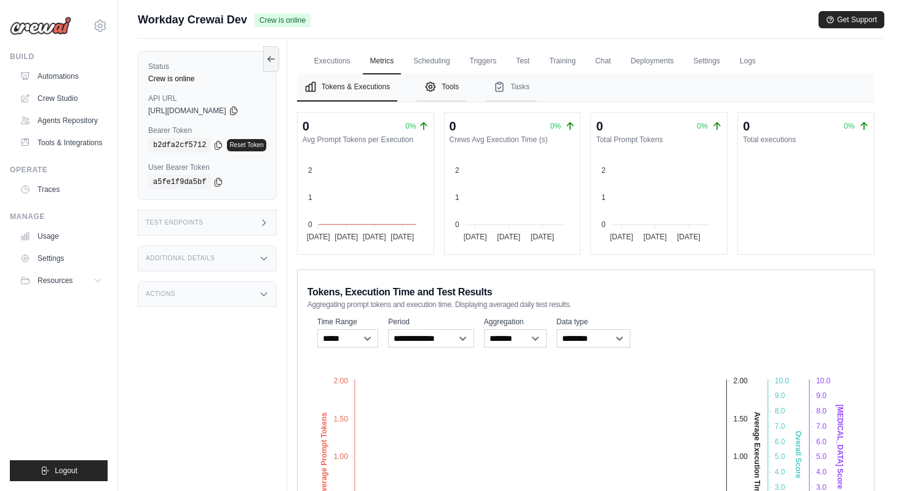
click at [437, 86] on icon "Tabs" at bounding box center [430, 87] width 12 height 12
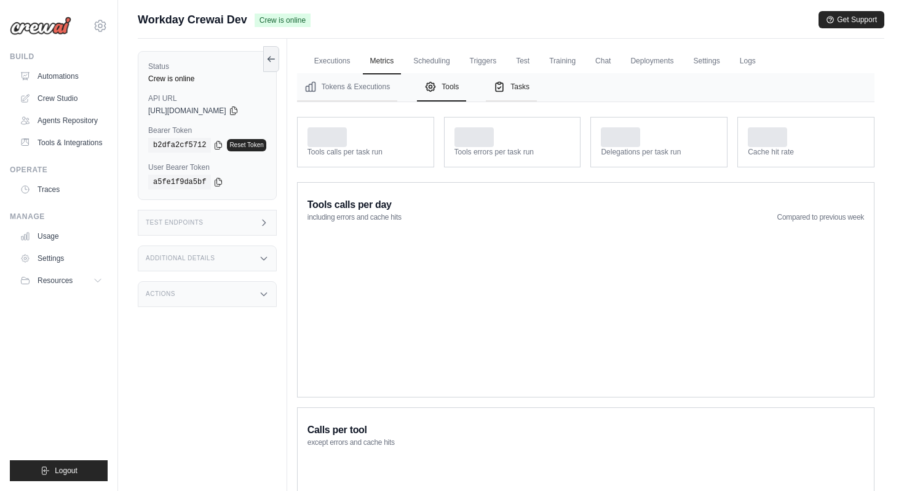
click at [522, 88] on button "Tasks" at bounding box center [511, 87] width 51 height 28
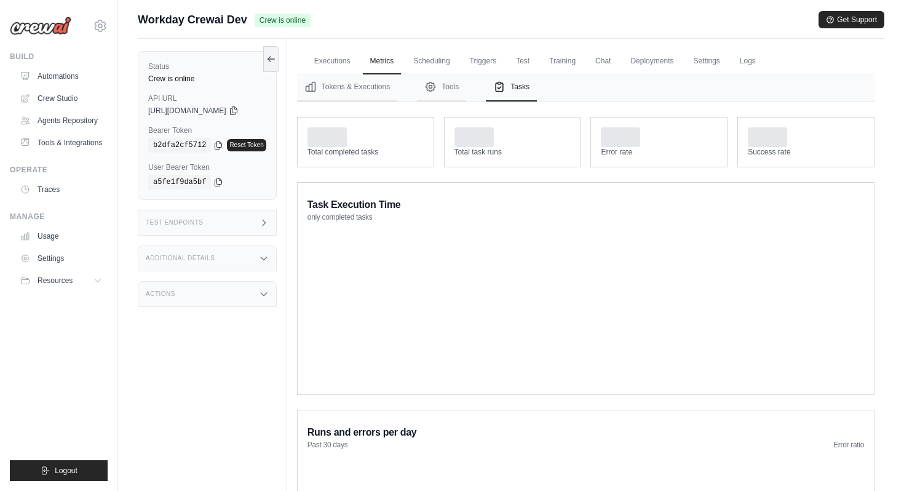
click at [229, 226] on div "Test Endpoints" at bounding box center [207, 223] width 139 height 26
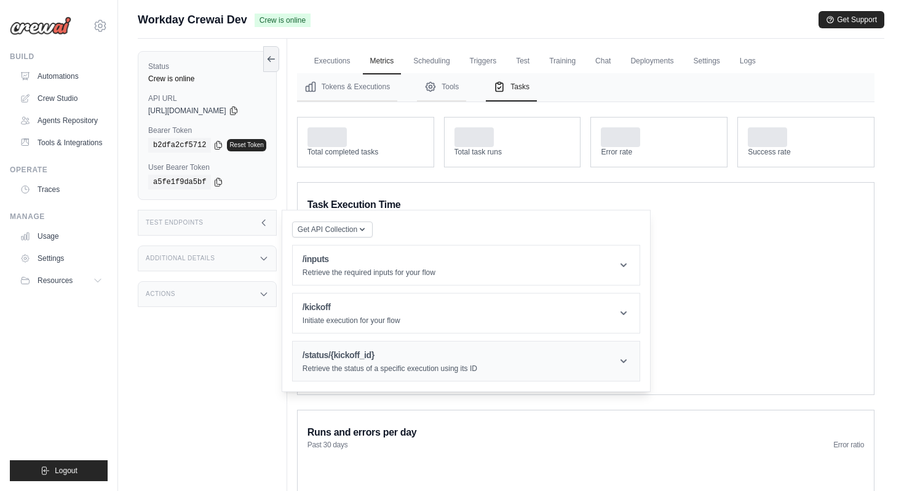
click at [403, 353] on h1 "/status/{kickoff_id}" at bounding box center [390, 355] width 175 height 12
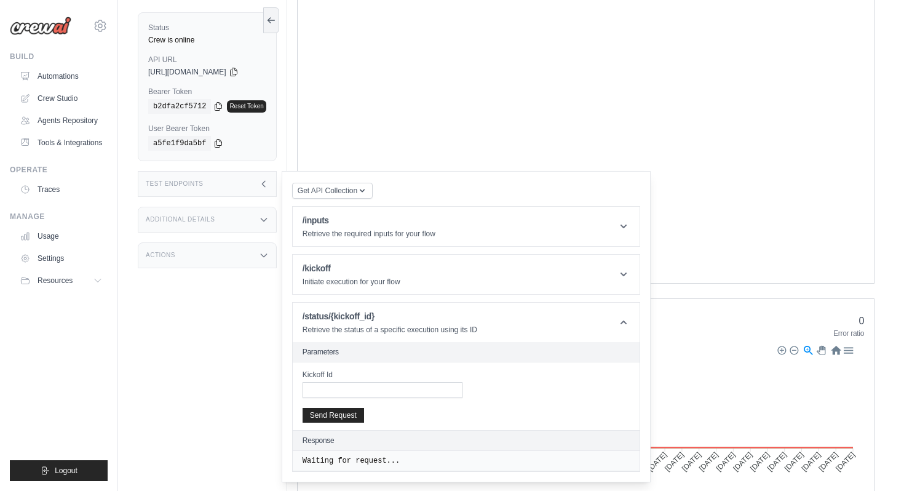
scroll to position [270, 0]
click at [228, 330] on div "Status Crew is online API URL copied https://workday-crewai-66d6d7a5-62da-4b58-…" at bounding box center [212, 245] width 149 height 491
click at [265, 186] on icon at bounding box center [263, 184] width 3 height 6
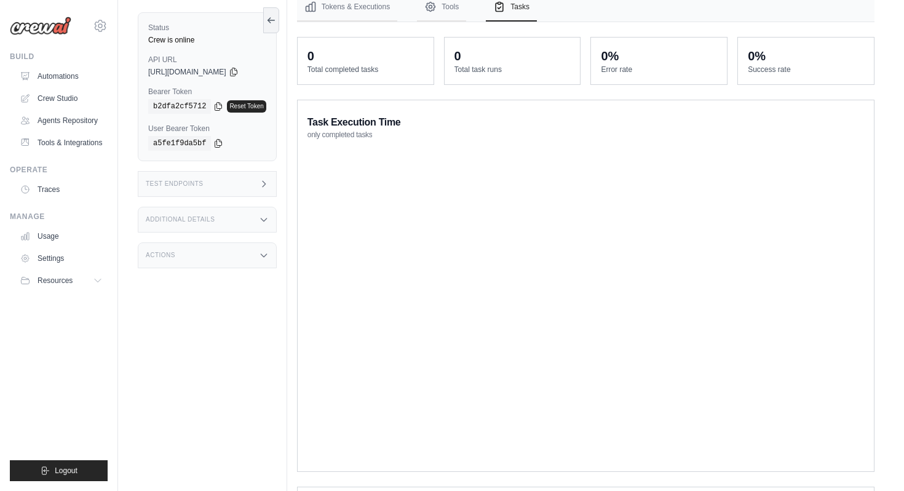
scroll to position [0, 0]
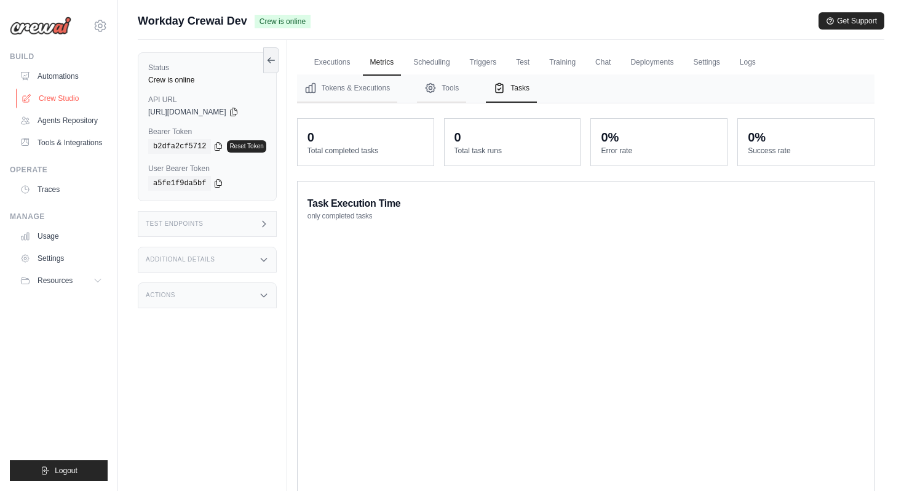
click at [77, 98] on link "Crew Studio" at bounding box center [62, 99] width 93 height 20
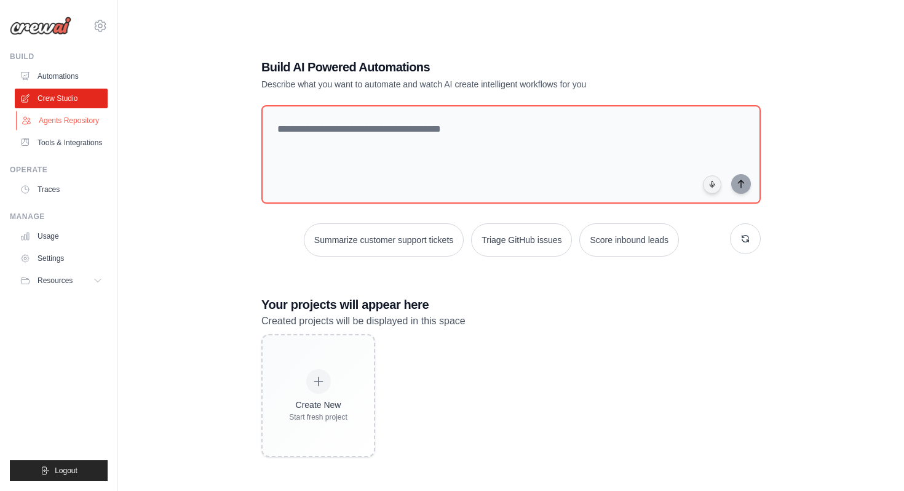
click at [31, 116] on icon at bounding box center [27, 121] width 10 height 10
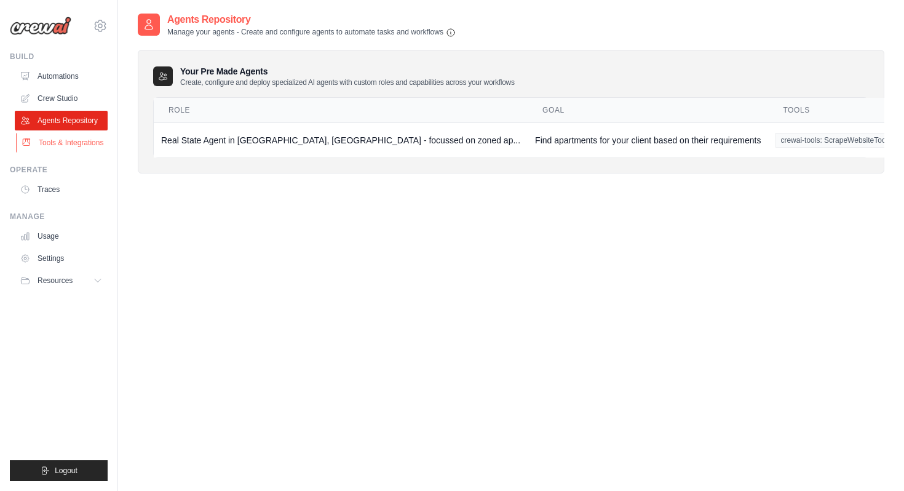
click at [79, 147] on link "Tools & Integrations" at bounding box center [62, 143] width 93 height 20
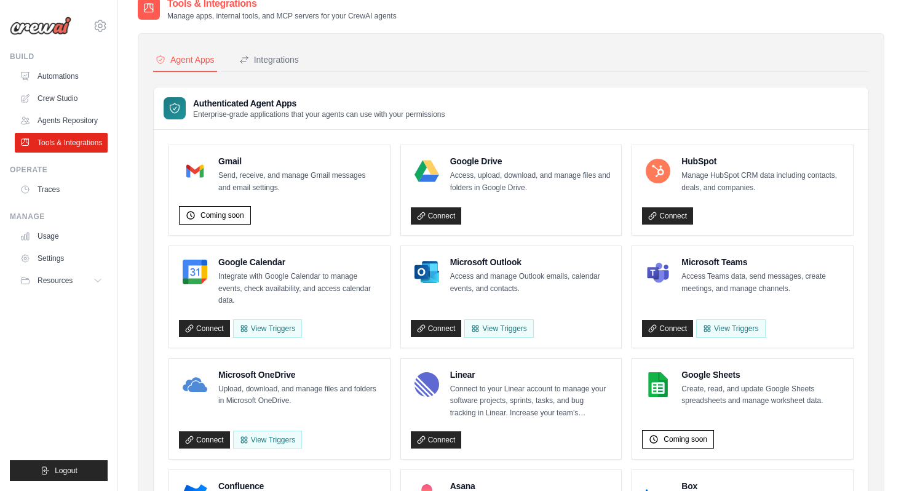
scroll to position [17, 0]
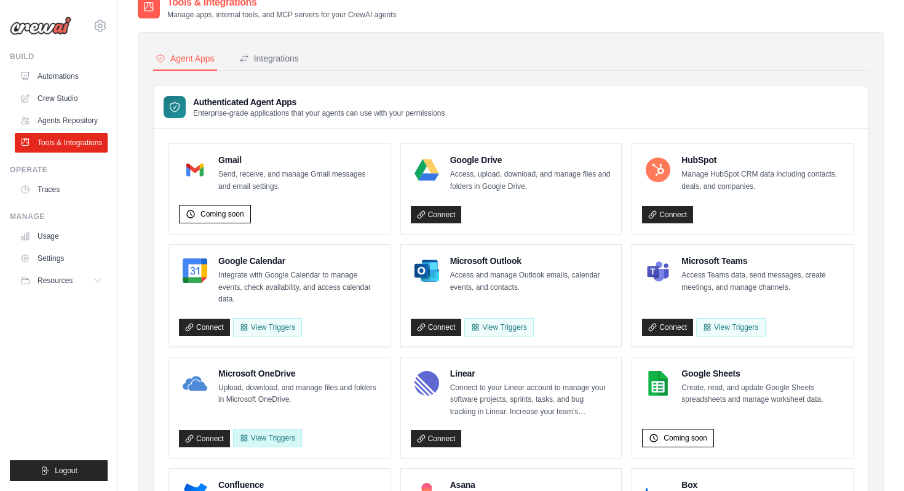
click at [284, 433] on button "View Triggers" at bounding box center [267, 438] width 69 height 18
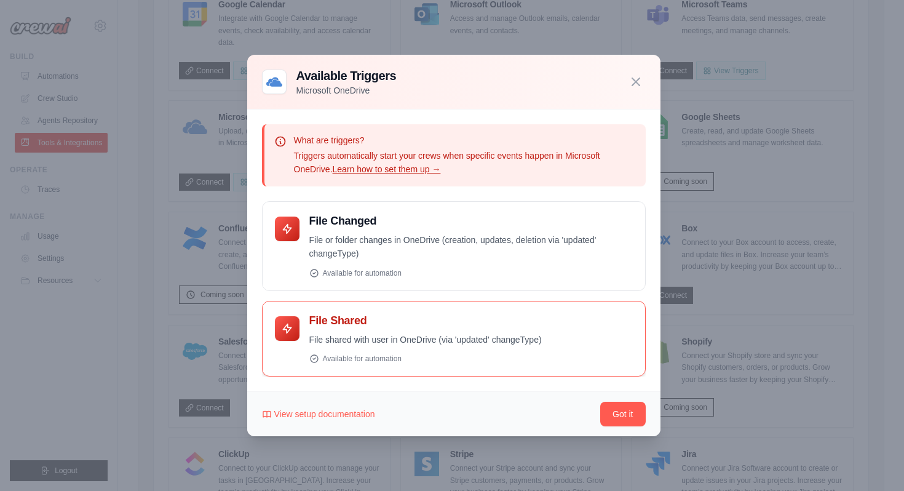
scroll to position [272, 0]
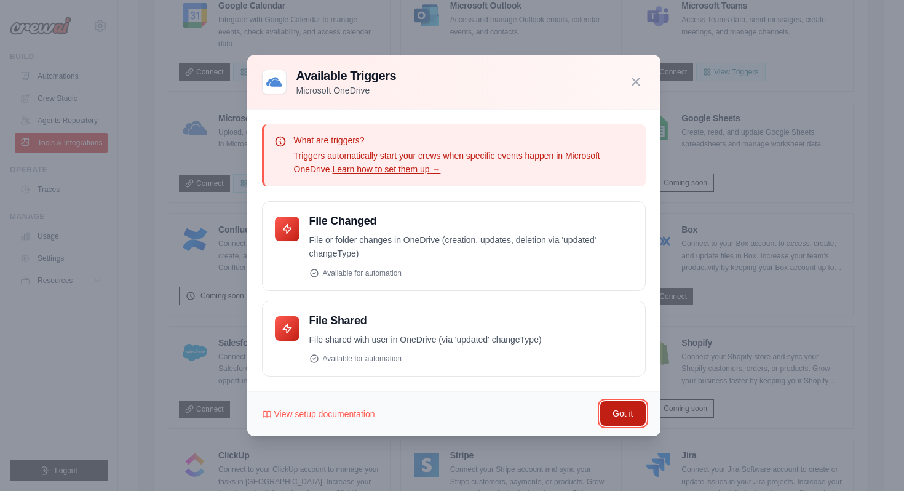
click at [611, 410] on button "Got it" at bounding box center [622, 413] width 45 height 25
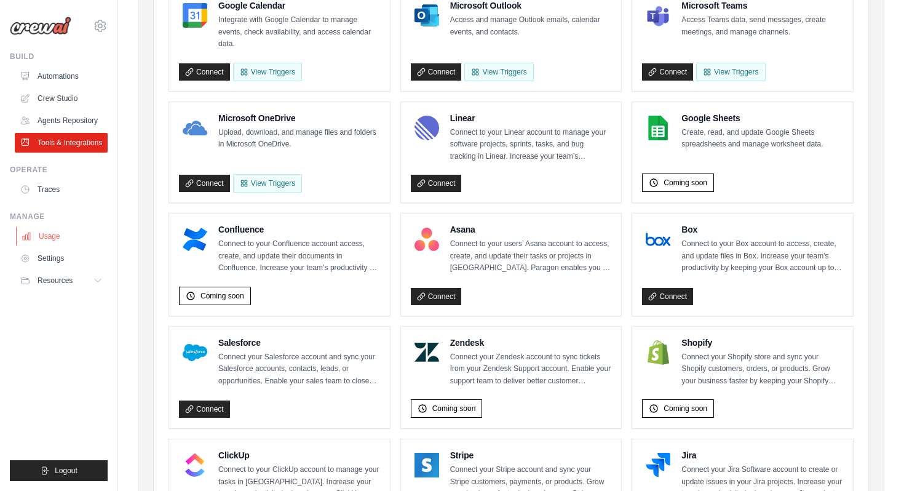
click at [72, 238] on link "Usage" at bounding box center [62, 236] width 93 height 20
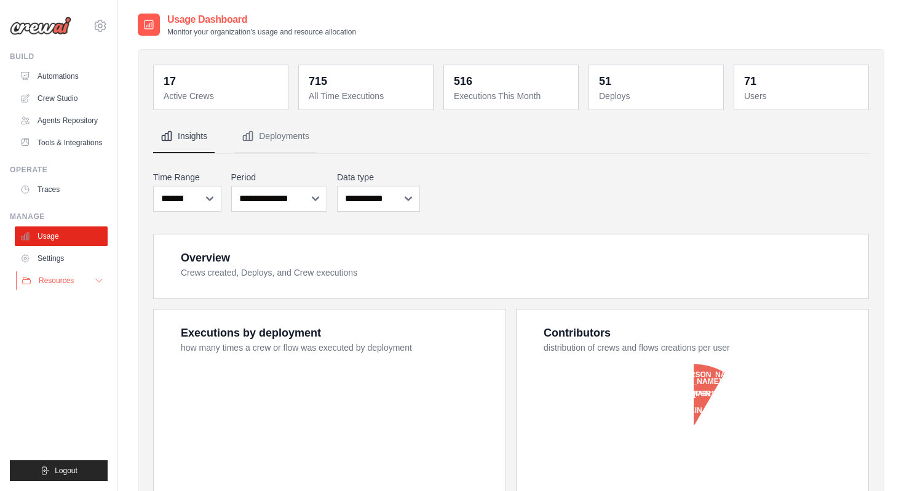
click at [96, 279] on icon at bounding box center [99, 280] width 6 height 3
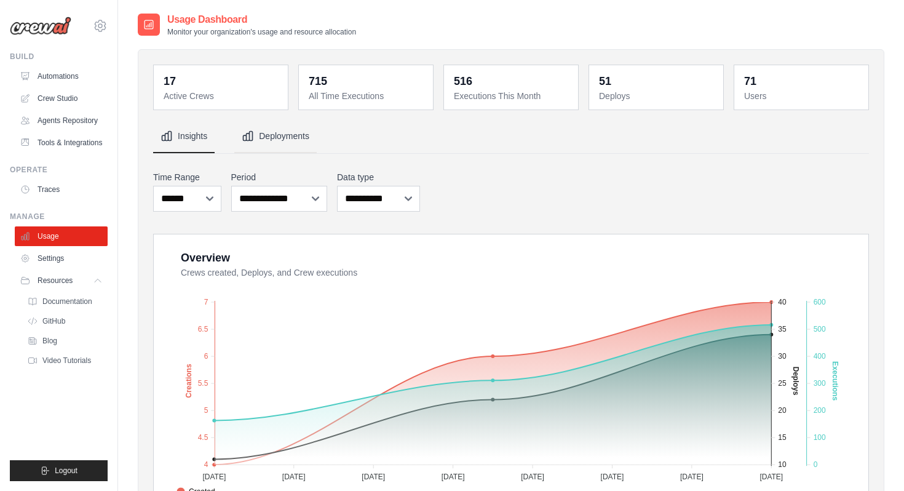
click at [252, 139] on icon "Tabs" at bounding box center [248, 136] width 12 height 12
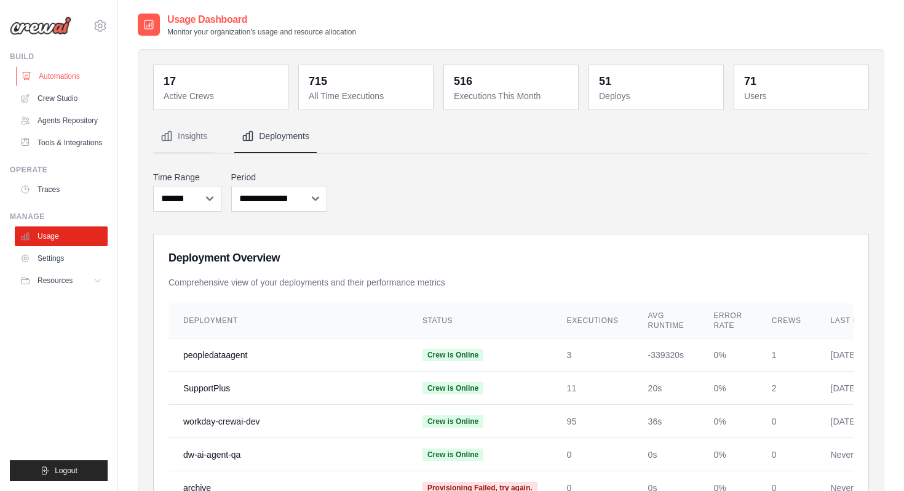
click at [66, 77] on link "Automations" at bounding box center [62, 76] width 93 height 20
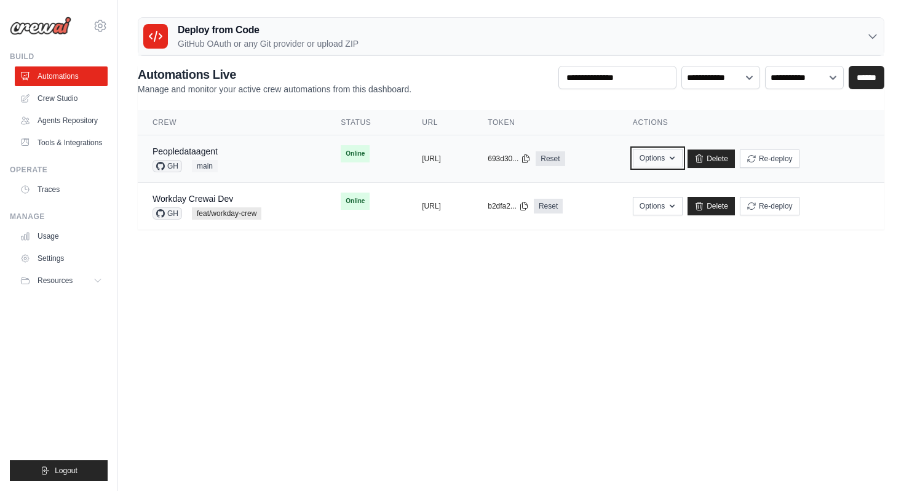
click at [677, 159] on icon "button" at bounding box center [672, 158] width 10 height 10
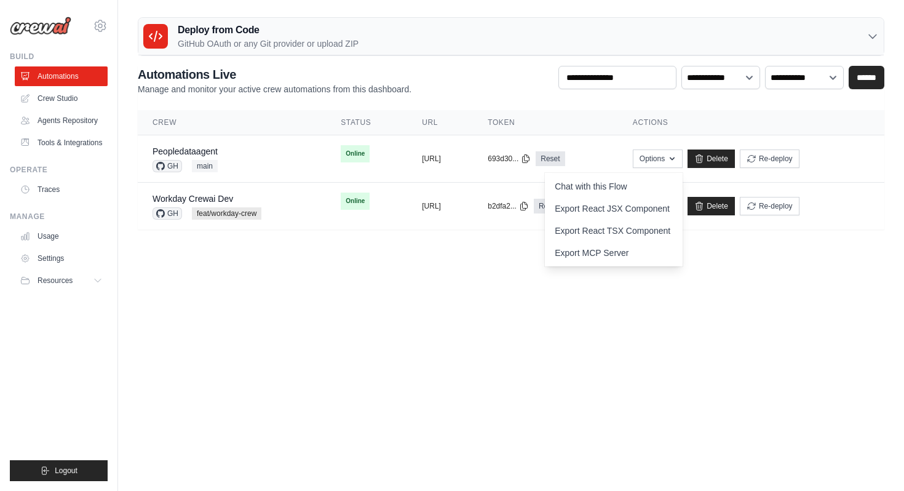
click at [793, 301] on body "[PERSON_NAME][EMAIL_ADDRESS][PERSON_NAME][DOMAIN_NAME] AB InBev - GHQ ABinbev" at bounding box center [452, 245] width 904 height 491
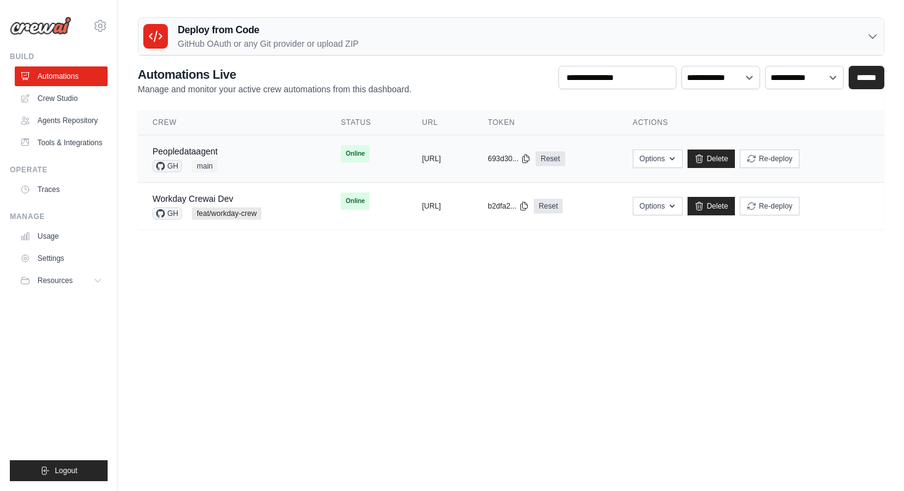
click at [229, 151] on div "Peopledataagent GH main" at bounding box center [232, 158] width 159 height 27
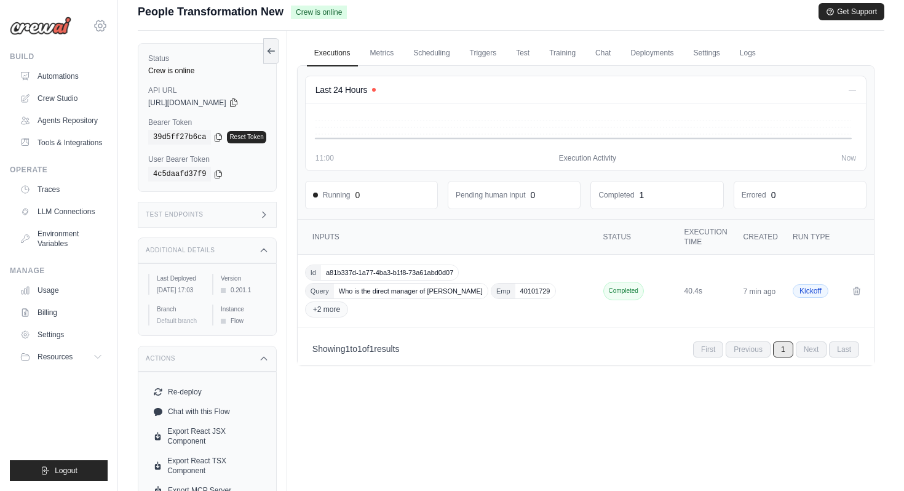
click at [101, 28] on icon at bounding box center [100, 25] width 15 height 15
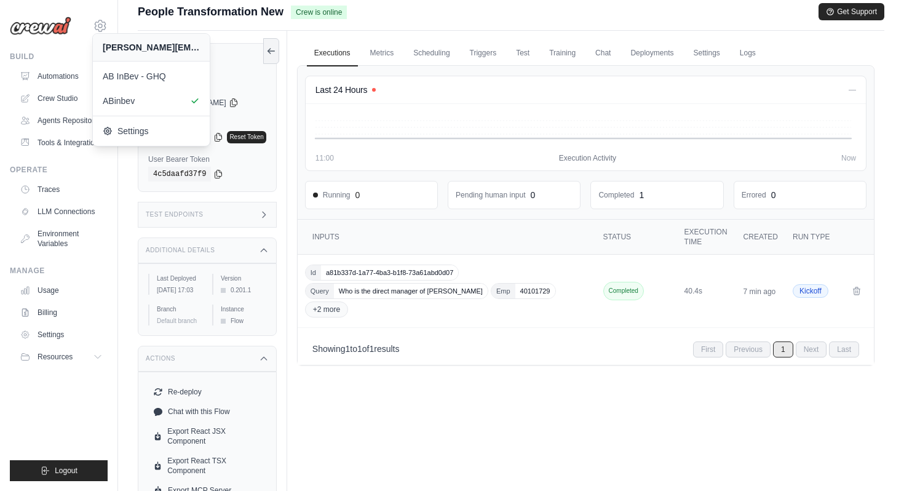
click at [374, 422] on div "Executions Metrics Scheduling Triggers Test Training Chat Deployments Settings …" at bounding box center [585, 276] width 597 height 491
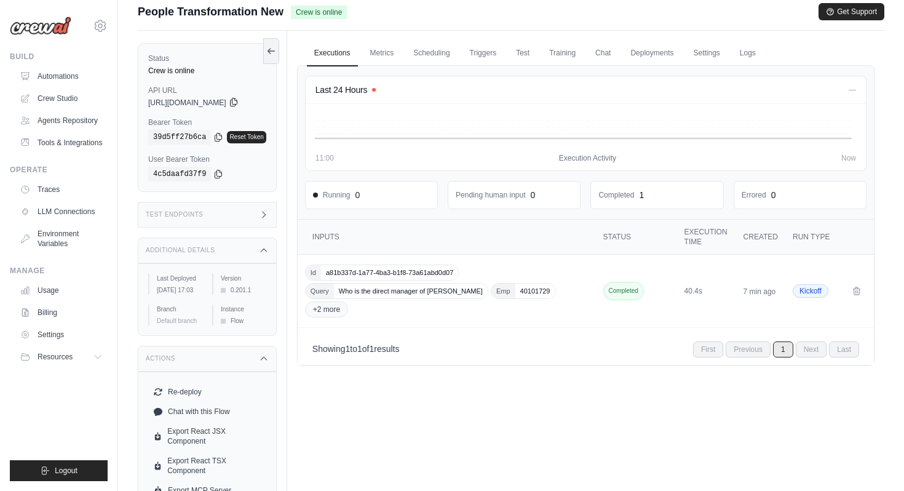
click at [237, 98] on icon at bounding box center [233, 102] width 7 height 8
click at [237, 101] on icon at bounding box center [233, 102] width 7 height 8
click at [218, 138] on icon at bounding box center [218, 137] width 10 height 10
click at [269, 213] on icon at bounding box center [264, 215] width 10 height 10
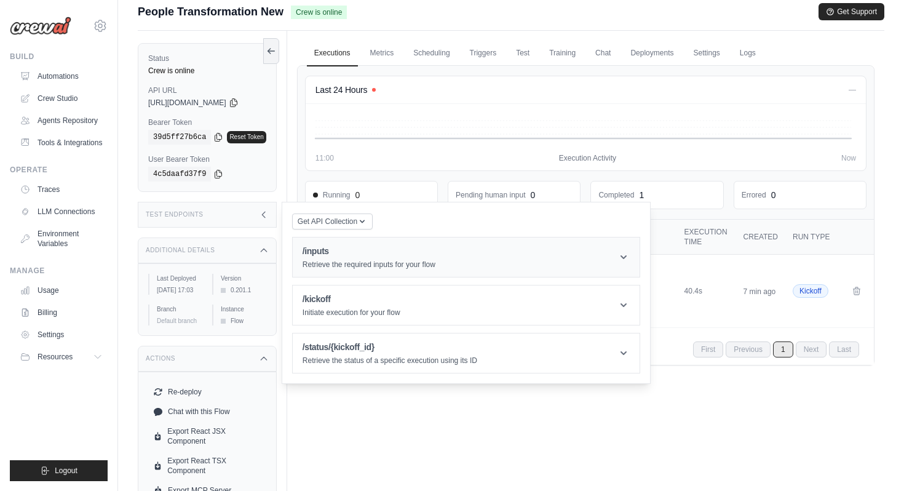
click at [627, 254] on icon at bounding box center [624, 257] width 12 height 12
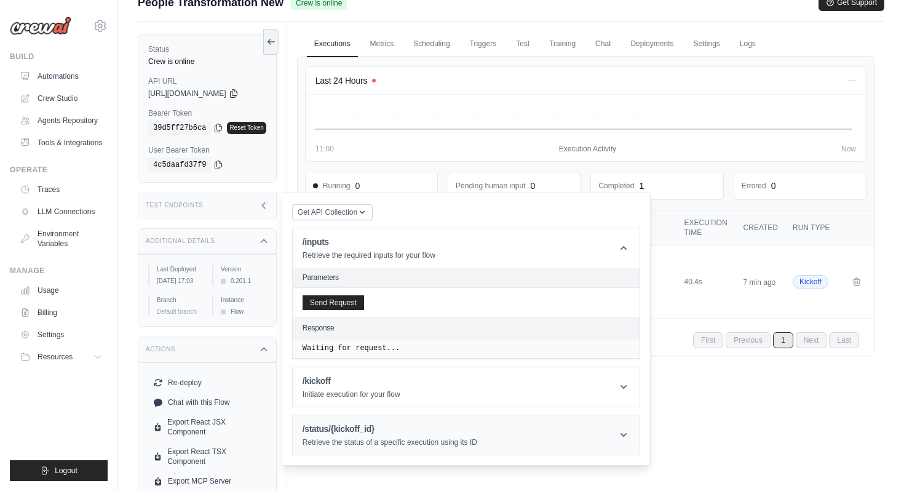
scroll to position [20, 0]
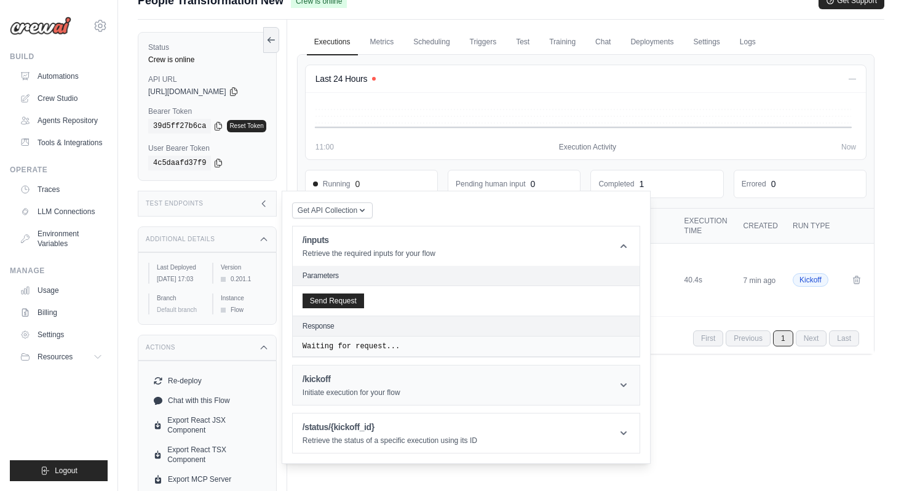
click at [627, 384] on icon at bounding box center [624, 385] width 6 height 4
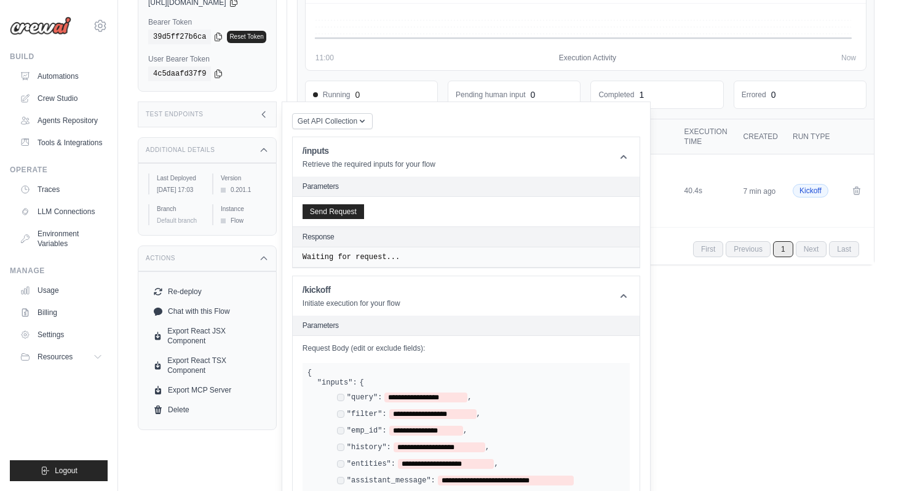
scroll to position [108, 0]
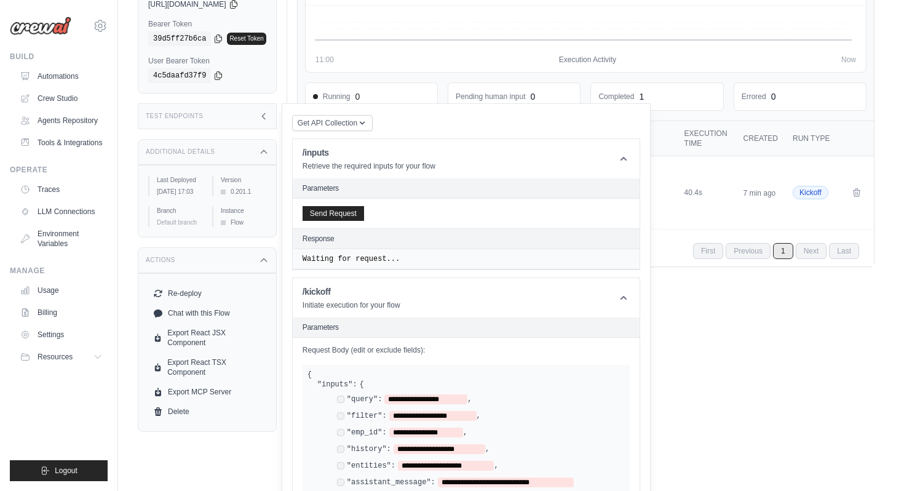
click at [707, 280] on div "Executions Metrics Scheduling Triggers Test Training Chat Deployments Settings …" at bounding box center [585, 177] width 597 height 491
click at [681, 169] on td "40.4s" at bounding box center [706, 192] width 59 height 73
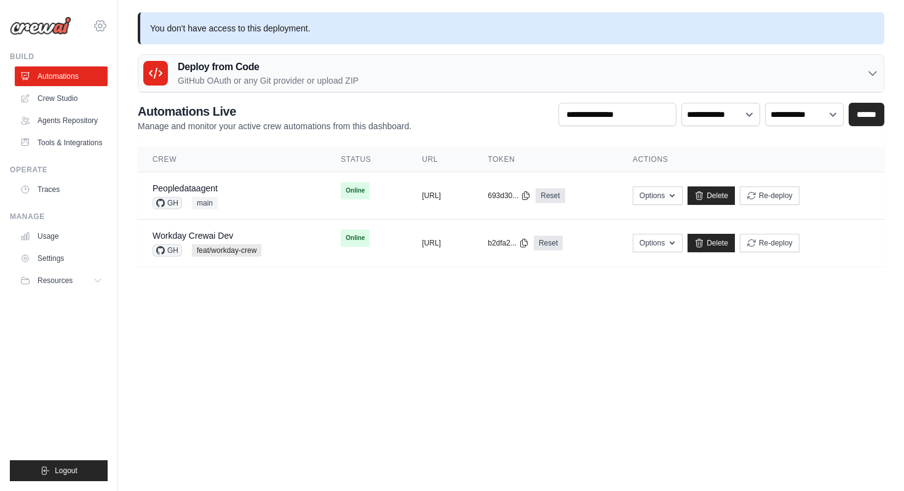
click at [102, 31] on icon at bounding box center [100, 25] width 15 height 15
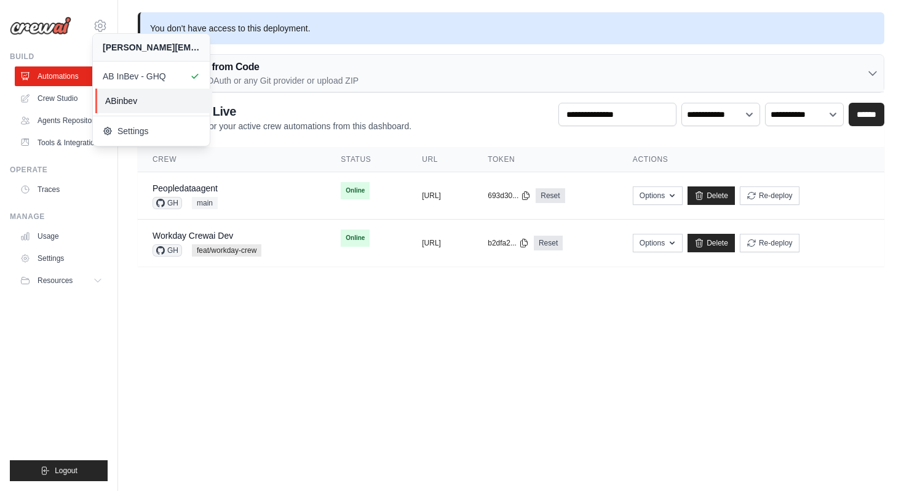
click at [148, 95] on span "ABinbev" at bounding box center [153, 101] width 97 height 12
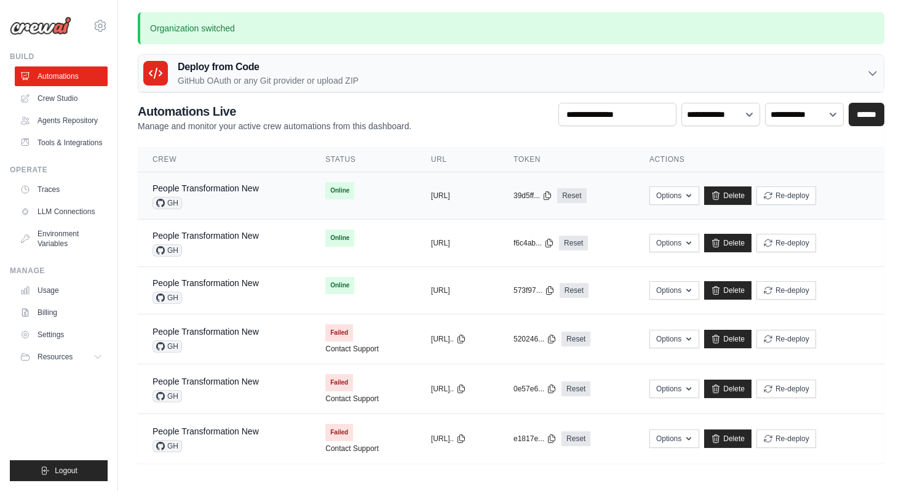
click at [243, 201] on div "GH" at bounding box center [206, 203] width 106 height 12
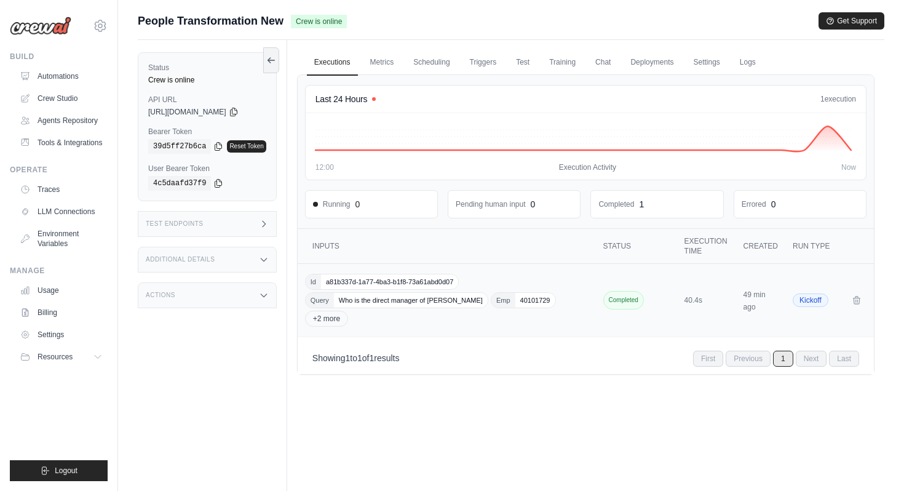
click at [421, 313] on div "Id a81b337d-1a77-4ba3-b1f8-73a61abd0d07 Query Who is the direct manager of [PER…" at bounding box center [448, 300] width 286 height 53
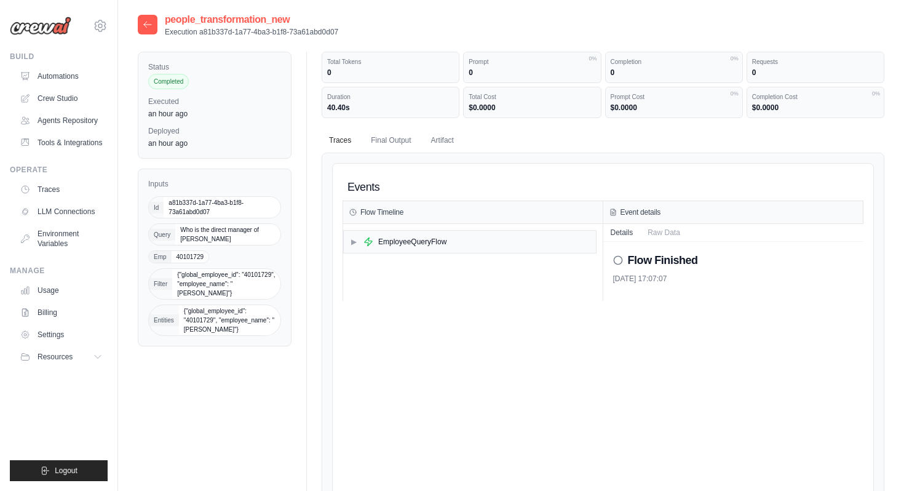
click at [145, 23] on icon at bounding box center [147, 25] width 7 height 6
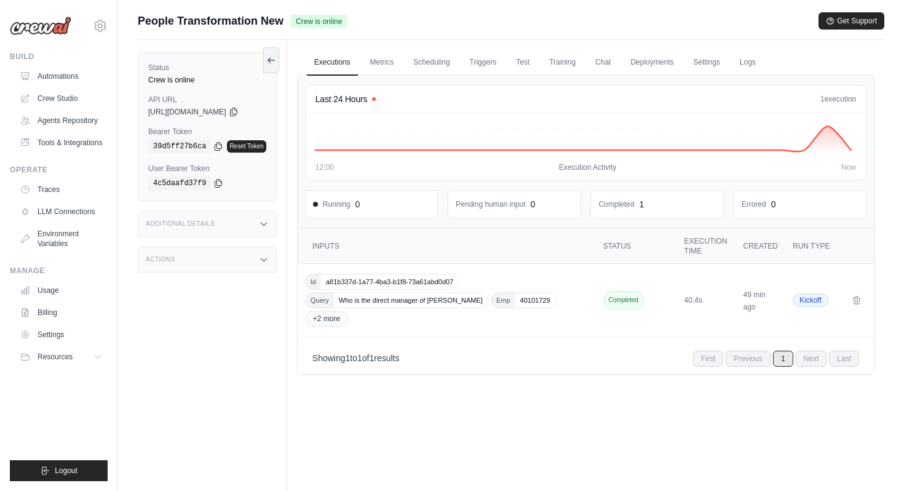
click at [266, 225] on icon at bounding box center [264, 224] width 6 height 3
click at [266, 373] on icon at bounding box center [264, 368] width 10 height 10
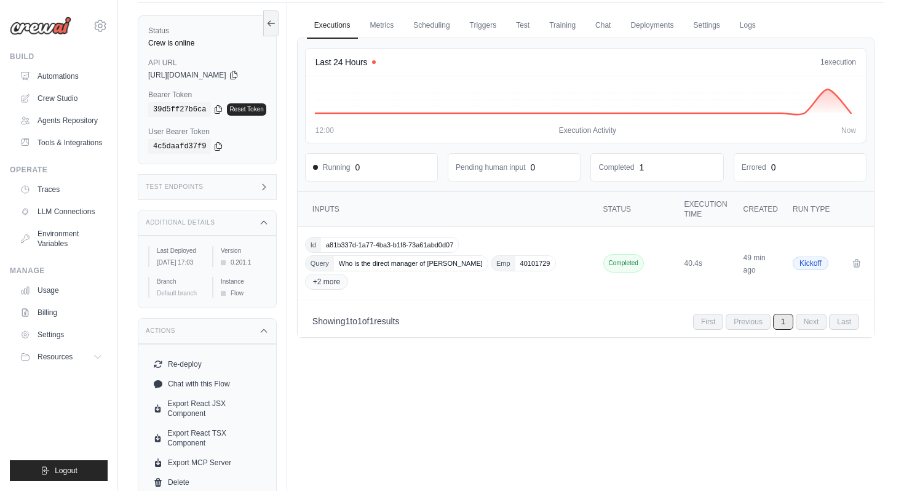
scroll to position [58, 0]
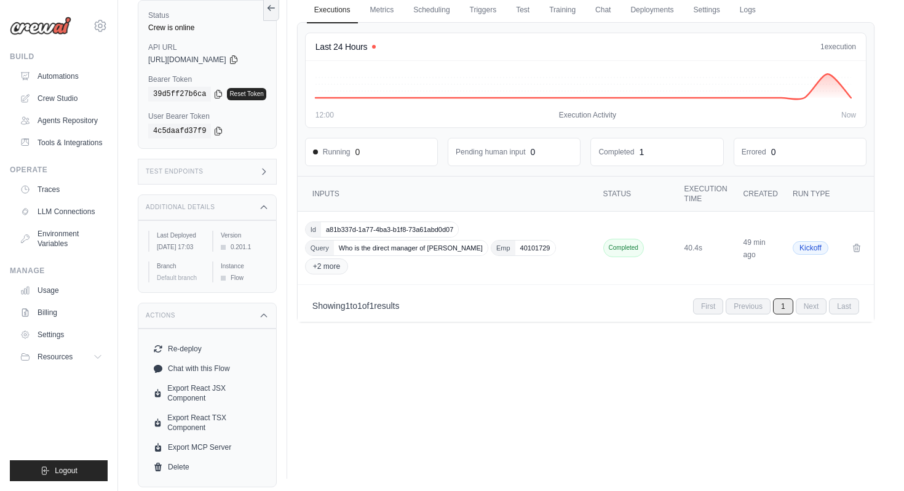
click at [259, 169] on div "Test Endpoints" at bounding box center [207, 172] width 139 height 26
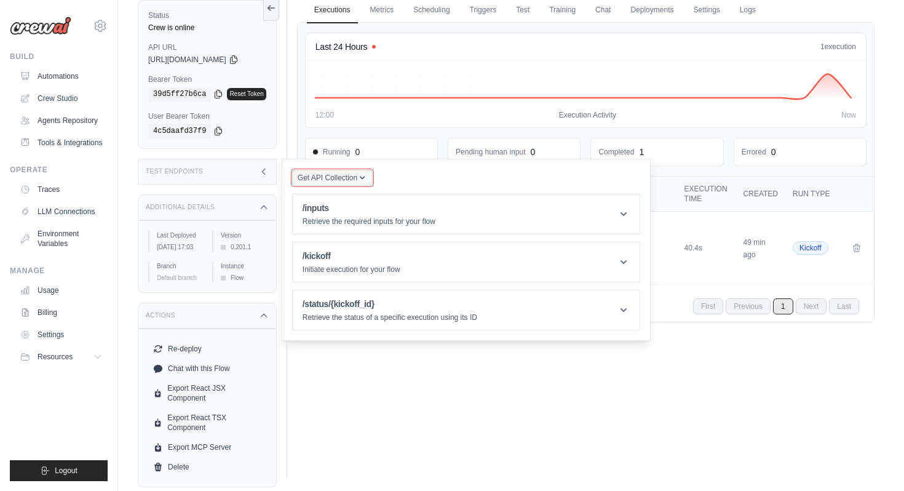
click at [366, 175] on icon "button" at bounding box center [362, 178] width 10 height 10
click at [362, 201] on div "Postman API Collection" at bounding box center [361, 211] width 118 height 20
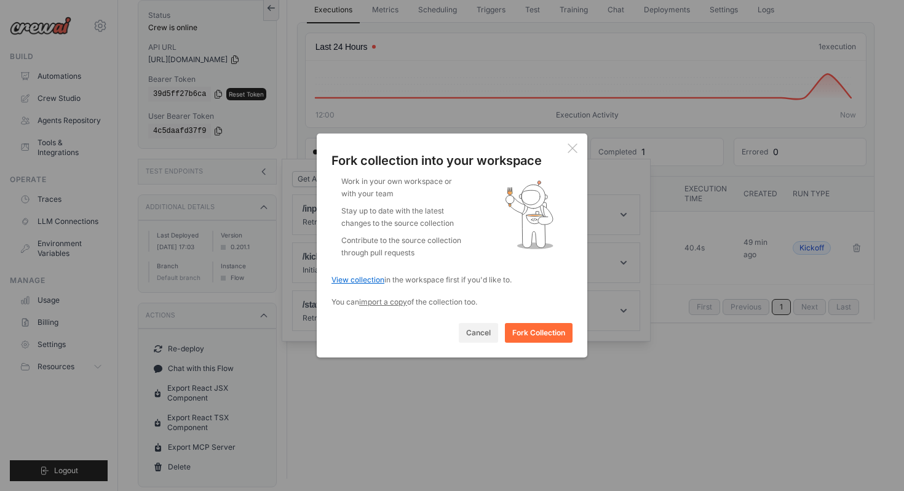
click at [370, 278] on link "View collection" at bounding box center [358, 279] width 53 height 9
click at [568, 148] on icon at bounding box center [573, 148] width 10 height 10
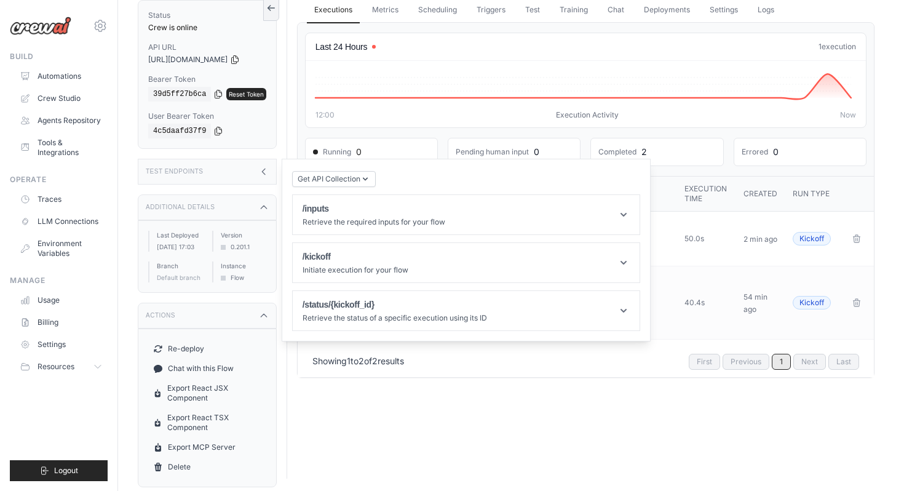
click at [530, 427] on div "Executions Metrics Scheduling Triggers Test Training Chat Deployments Settings …" at bounding box center [585, 233] width 597 height 491
click at [272, 171] on div "Test Endpoints" at bounding box center [207, 172] width 139 height 26
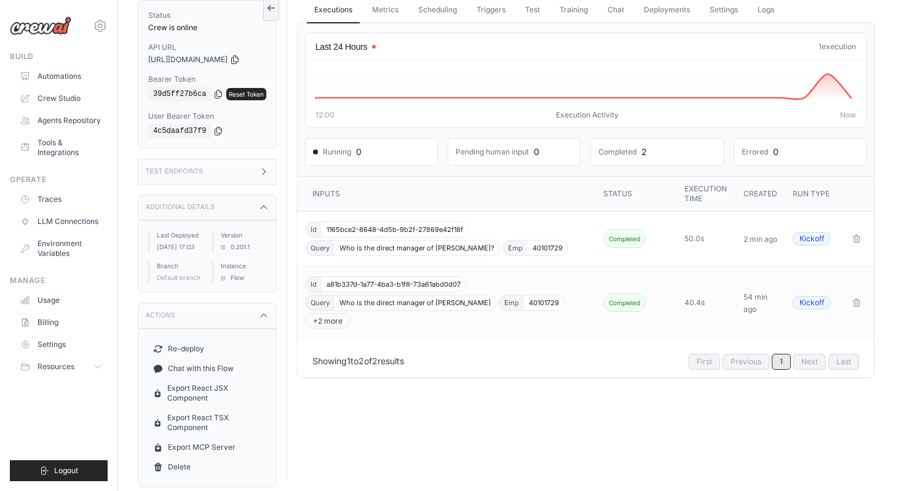
click at [269, 170] on icon at bounding box center [264, 172] width 10 height 10
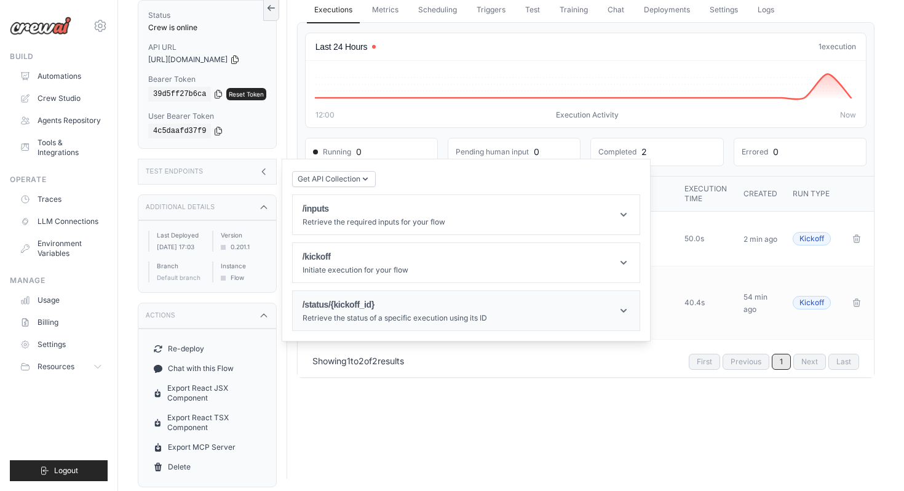
click at [581, 314] on header "/status/{kickoff_id} Retrieve the status of a specific execution using its ID" at bounding box center [466, 310] width 347 height 39
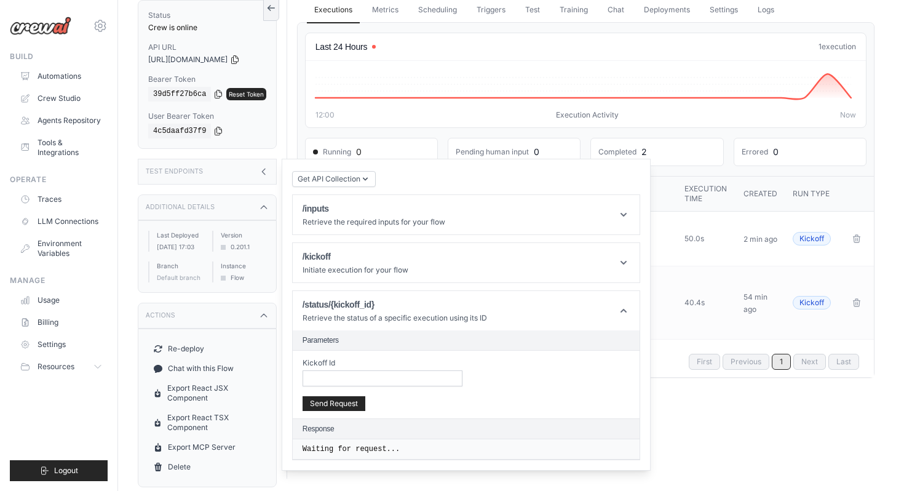
click at [700, 423] on div "Executions Metrics Scheduling Triggers Test Training Chat Deployments Settings …" at bounding box center [585, 233] width 597 height 491
click at [269, 169] on icon at bounding box center [264, 172] width 10 height 10
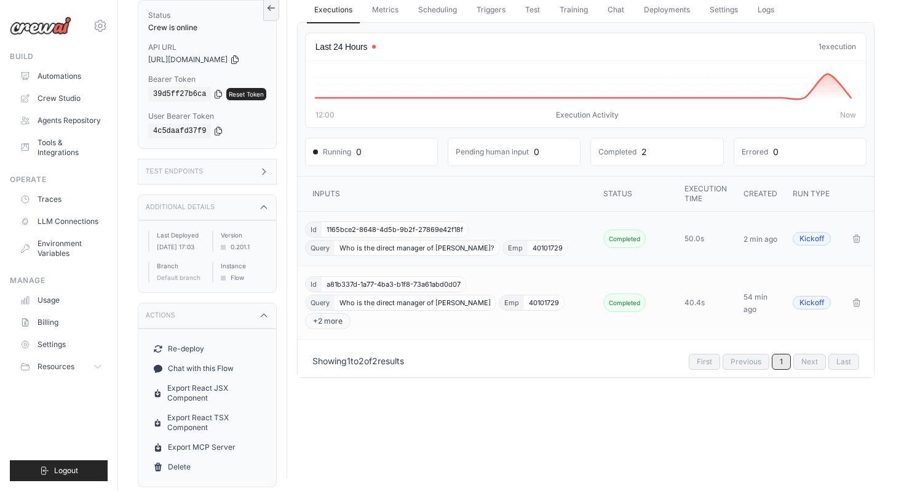
click at [528, 221] on div "Id 1165bce2-8648-4d5b-9b2f-27869e42f18f Query Who is the direct manager of Gaur…" at bounding box center [448, 238] width 286 height 34
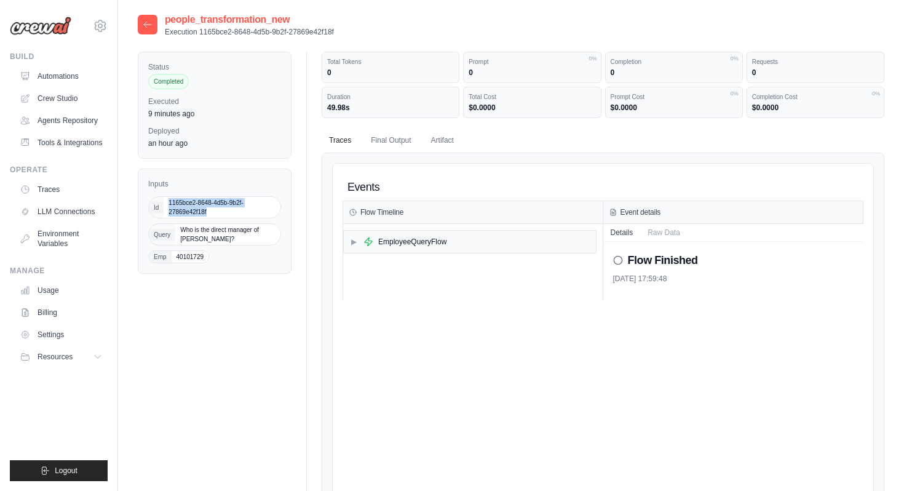
drag, startPoint x: 209, startPoint y: 212, endPoint x: 170, endPoint y: 203, distance: 40.4
click at [170, 203] on span "1165bce2-8648-4d5b-9b2f-27869e42f18f" at bounding box center [222, 207] width 117 height 21
copy span "1165bce2-8648-4d5b-9b2f-27869e42f18f"
click at [150, 28] on icon at bounding box center [148, 25] width 10 height 10
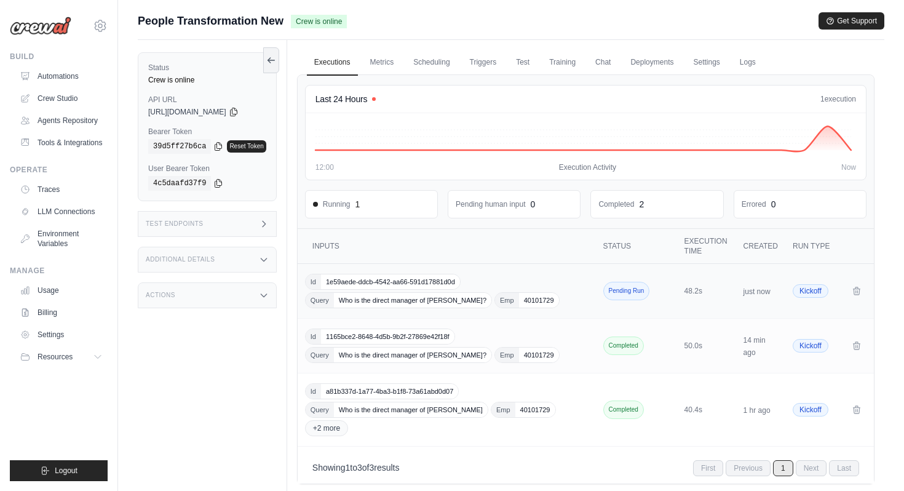
click at [504, 280] on div "Id 1e59aede-ddcb-4542-aa66-591d17881d0d Query Who is the direct manager of Gaur…" at bounding box center [448, 291] width 286 height 34
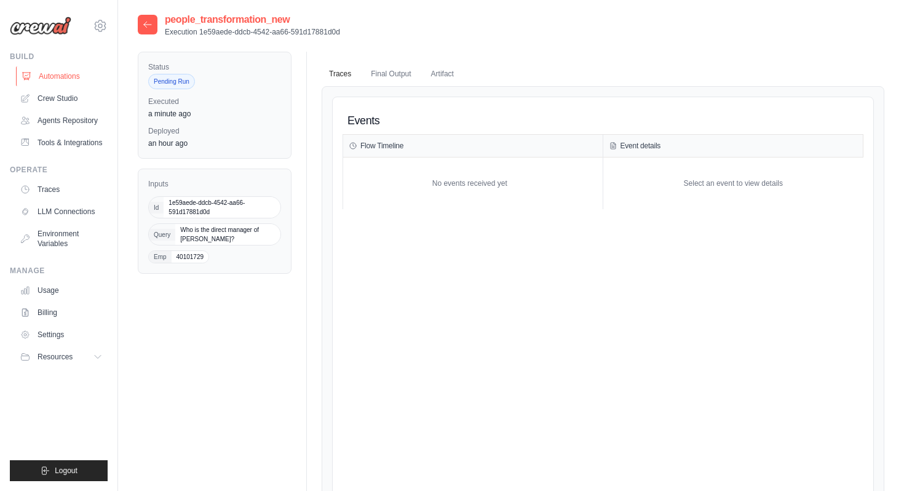
click at [95, 78] on link "Automations" at bounding box center [62, 76] width 93 height 20
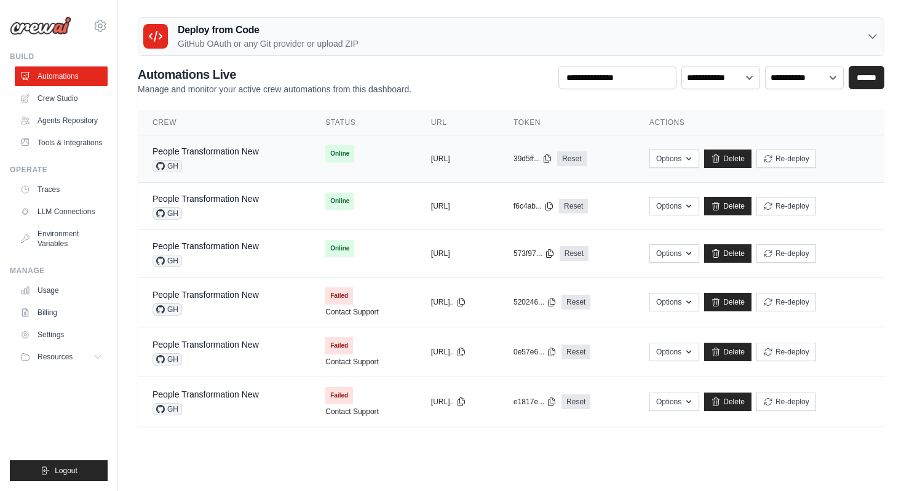
click at [244, 162] on div "GH" at bounding box center [206, 166] width 106 height 12
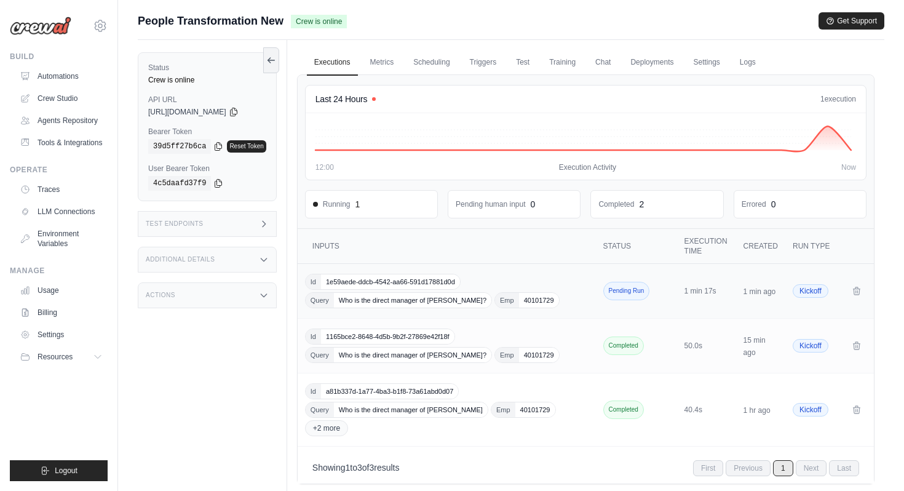
click at [493, 282] on div "Id 1e59aede-ddcb-4542-aa66-591d17881d0d Query Who is the direct manager of [PER…" at bounding box center [448, 291] width 286 height 34
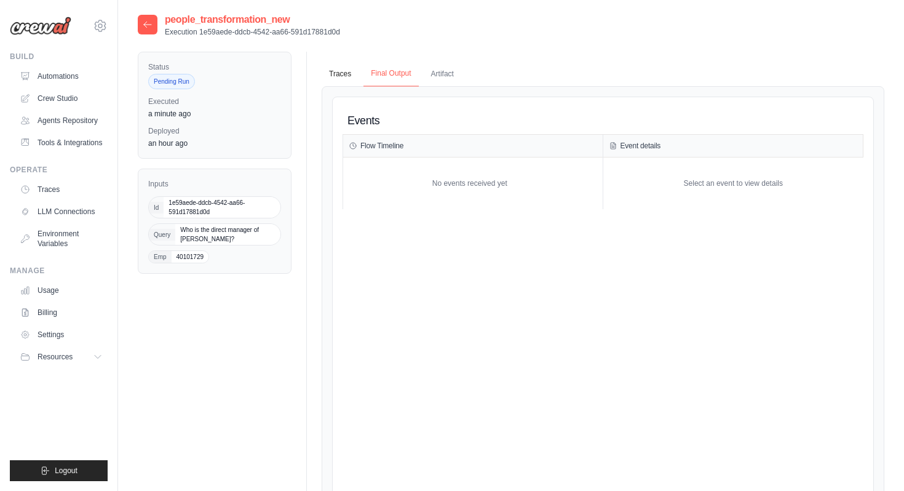
click at [385, 70] on button "Final Output" at bounding box center [391, 74] width 55 height 26
click at [441, 78] on button "Artifact" at bounding box center [443, 74] width 38 height 26
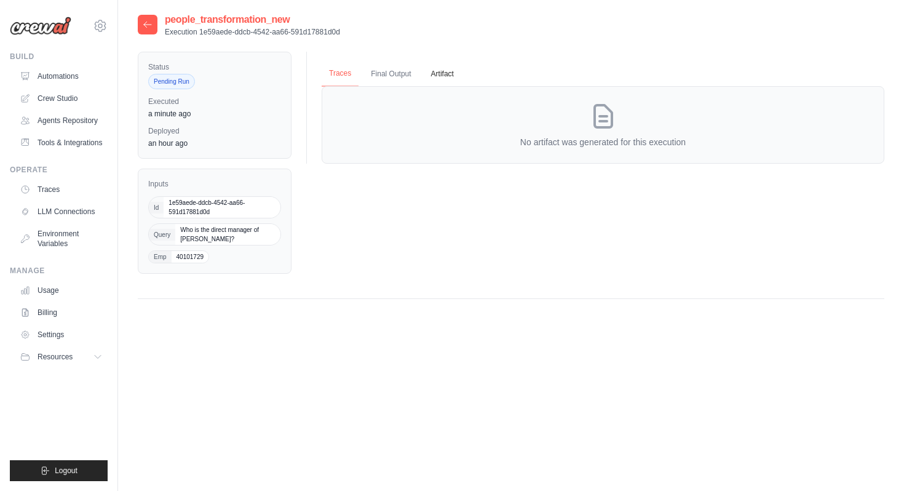
click at [345, 73] on button "Traces" at bounding box center [340, 74] width 37 height 26
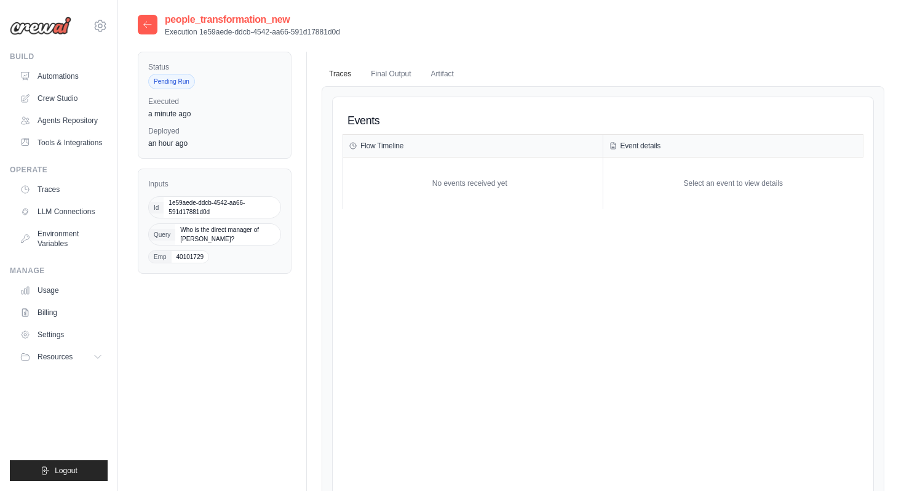
click at [138, 23] on div at bounding box center [148, 25] width 20 height 20
click at [146, 22] on icon at bounding box center [148, 25] width 10 height 10
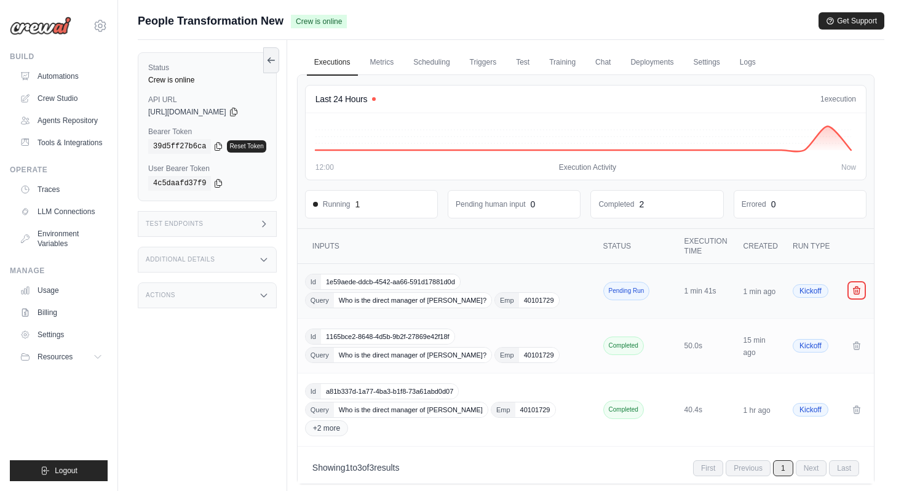
click at [860, 293] on icon "Crew executions table" at bounding box center [857, 290] width 10 height 10
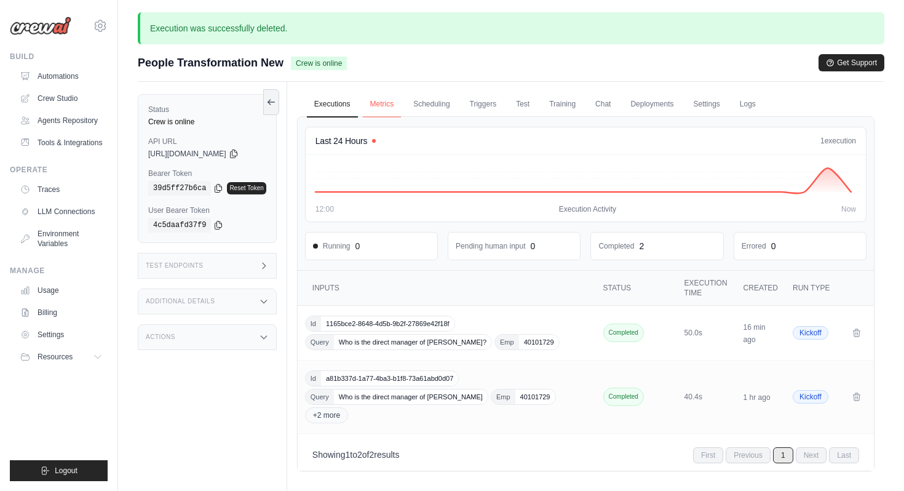
click at [384, 108] on link "Metrics" at bounding box center [382, 105] width 39 height 26
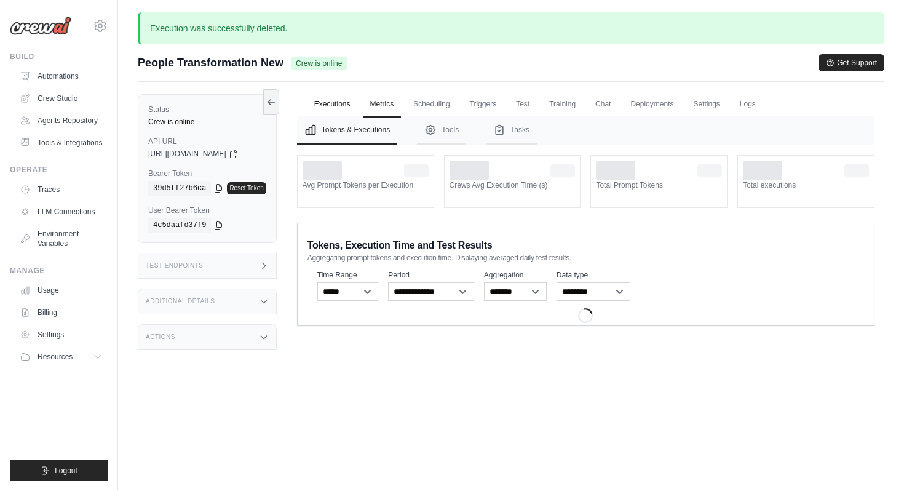
click at [338, 103] on link "Executions" at bounding box center [332, 105] width 51 height 26
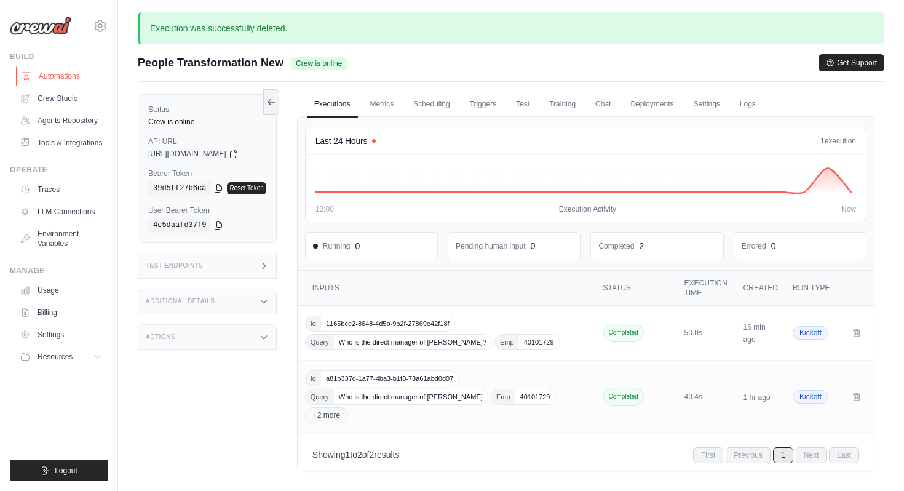
click at [97, 76] on link "Automations" at bounding box center [62, 76] width 93 height 20
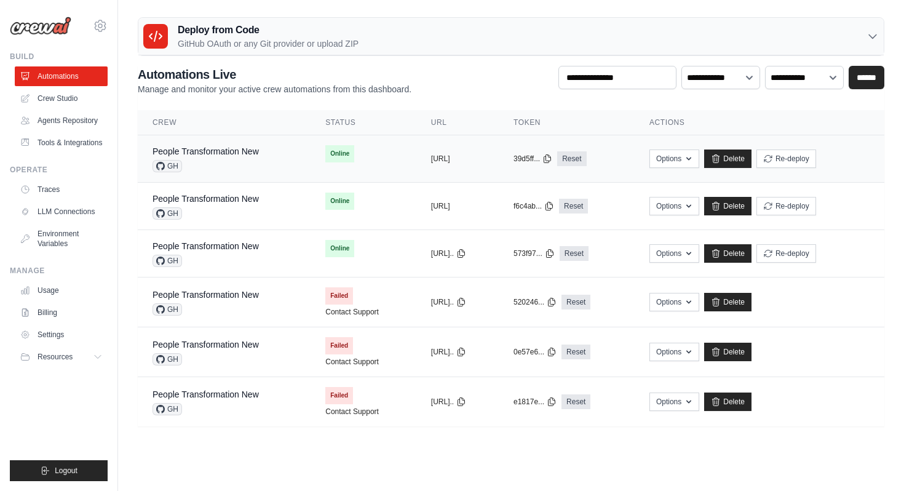
click at [234, 161] on div "GH" at bounding box center [206, 166] width 106 height 12
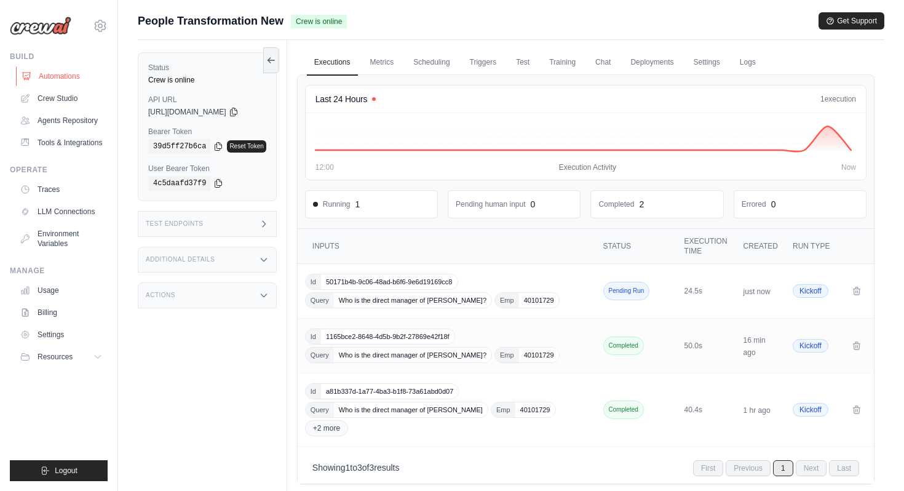
click at [85, 74] on link "Automations" at bounding box center [62, 76] width 93 height 20
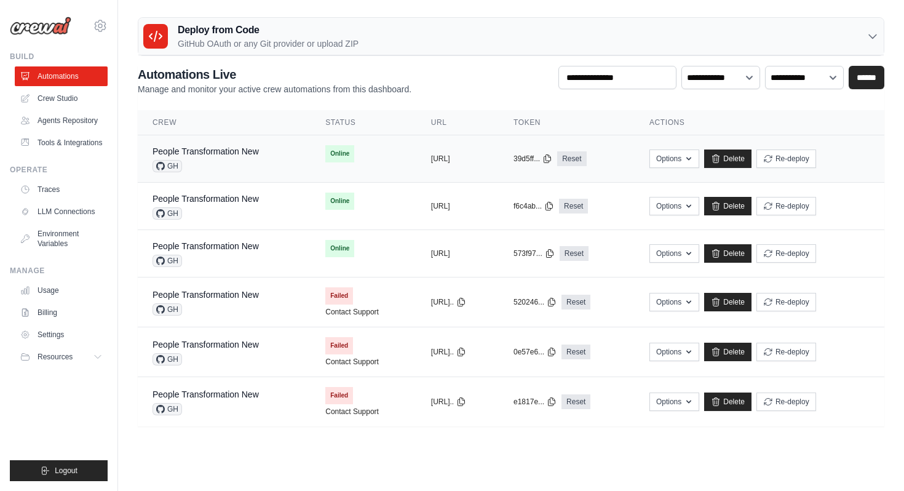
click at [236, 161] on div "GH" at bounding box center [206, 166] width 106 height 12
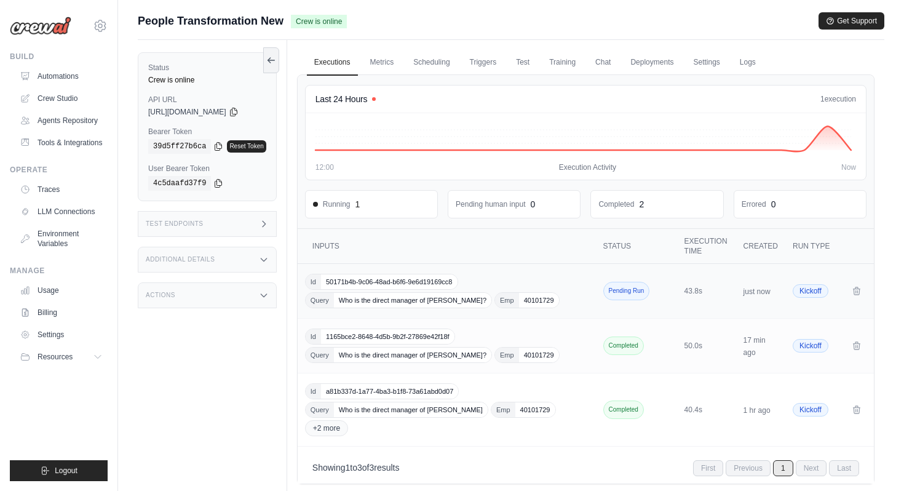
click at [479, 278] on div "Id 50171b4b-9c06-48ad-b6f6-9e6d19169cc8 Query Who is the direct manager of Gaur…" at bounding box center [448, 291] width 286 height 34
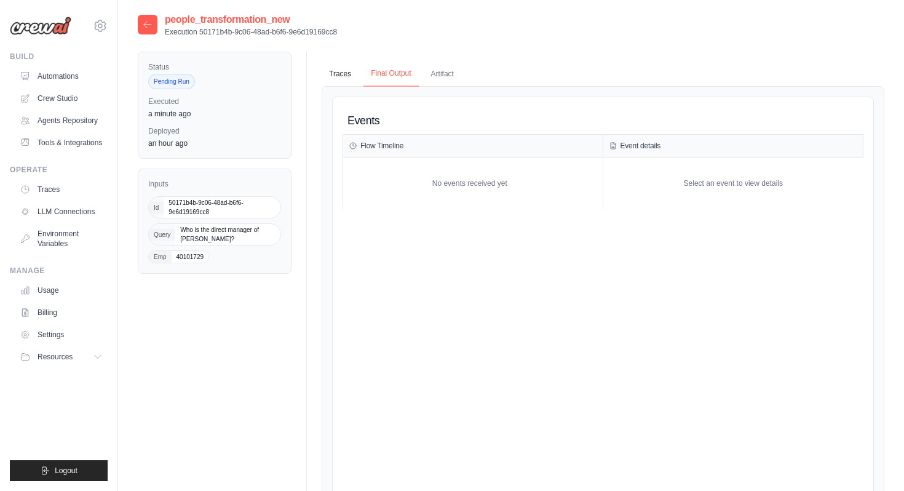
click at [400, 81] on button "Final Output" at bounding box center [391, 74] width 55 height 26
click at [338, 72] on button "Traces" at bounding box center [340, 74] width 37 height 26
click at [93, 75] on link "Automations" at bounding box center [62, 76] width 93 height 20
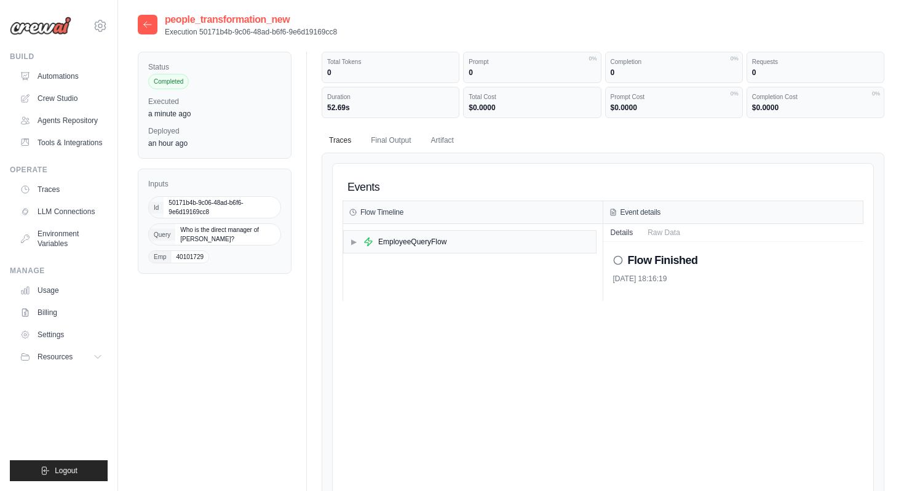
click at [148, 26] on icon at bounding box center [148, 25] width 10 height 10
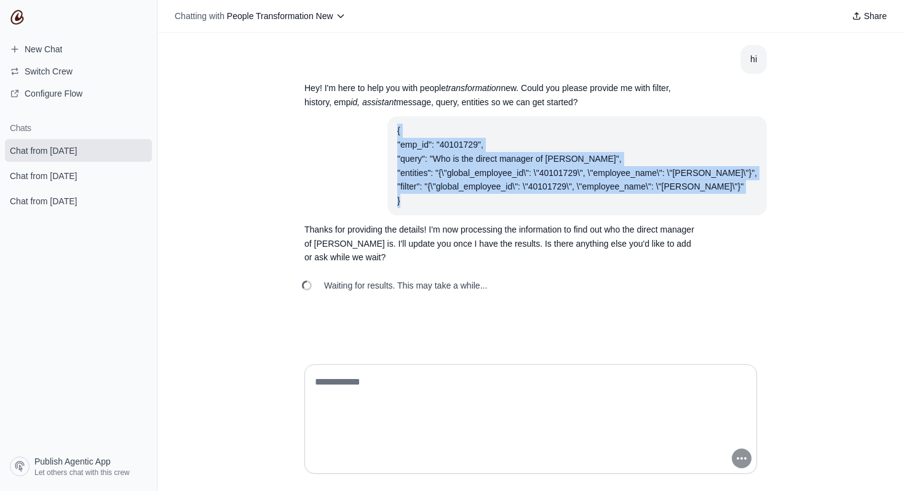
drag, startPoint x: 408, startPoint y: 131, endPoint x: 421, endPoint y: 197, distance: 67.6
click at [421, 197] on div "{ "emp_id": "40101729", "query": "Who is the direct manager of [PERSON_NAME]", …" at bounding box center [577, 166] width 360 height 84
copy div "{ "emp_id": "40101729", "query": "Who is the direct manager of [PERSON_NAME]", …"
